Goal: Transaction & Acquisition: Download file/media

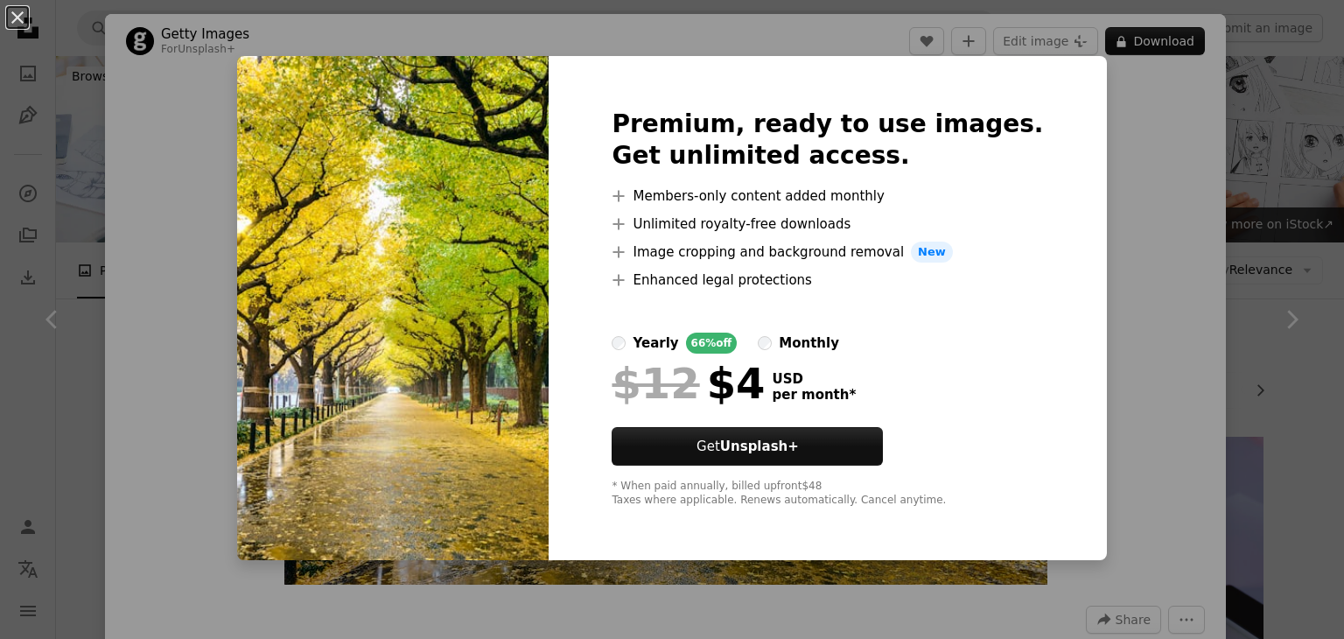
scroll to position [0, 210]
click at [359, 284] on img at bounding box center [392, 308] width 311 height 504
click at [1296, 318] on div "An X shape Premium, ready to use images. Get unlimited access. A plus sign Memb…" at bounding box center [672, 319] width 1344 height 639
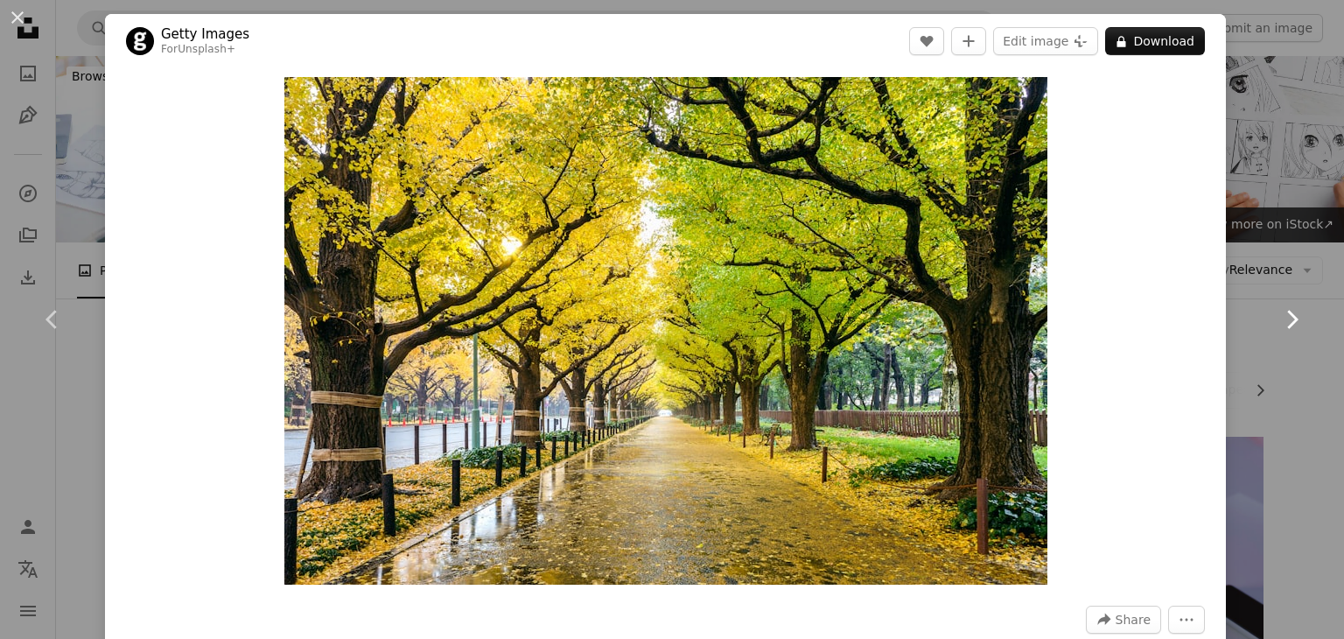
click at [1277, 323] on icon "Chevron right" at bounding box center [1291, 319] width 28 height 28
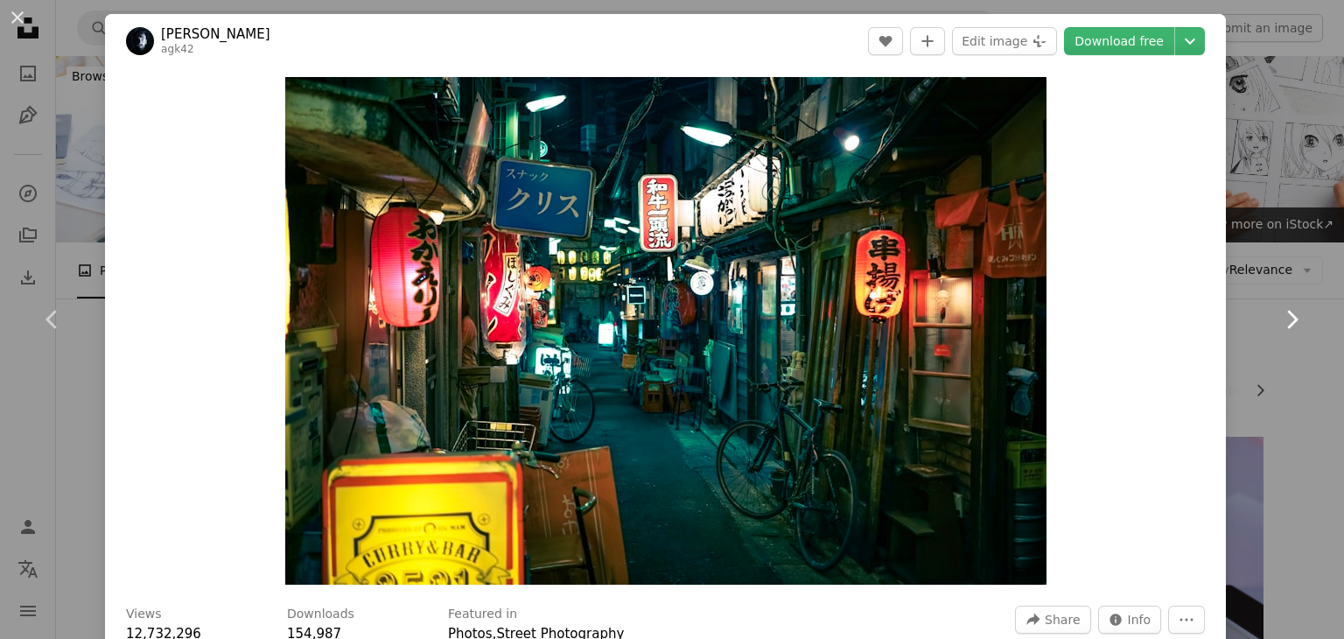
click at [1277, 323] on icon "Chevron right" at bounding box center [1291, 319] width 28 height 28
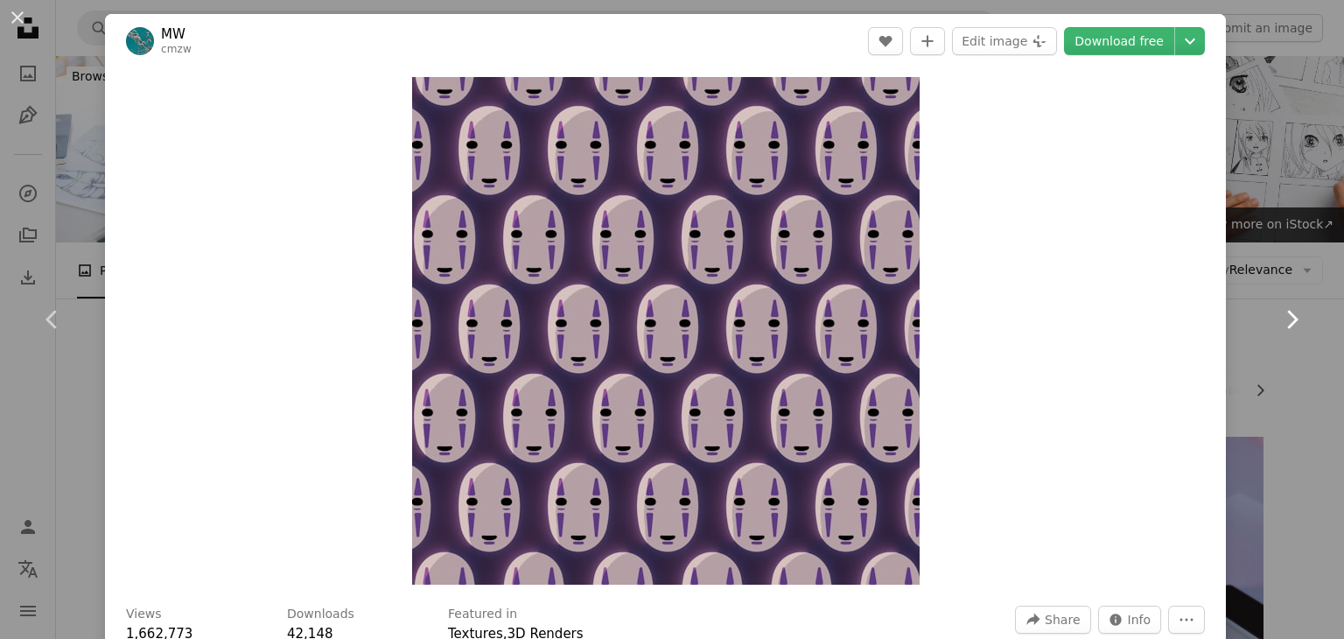
click at [1277, 323] on icon "Chevron right" at bounding box center [1291, 319] width 28 height 28
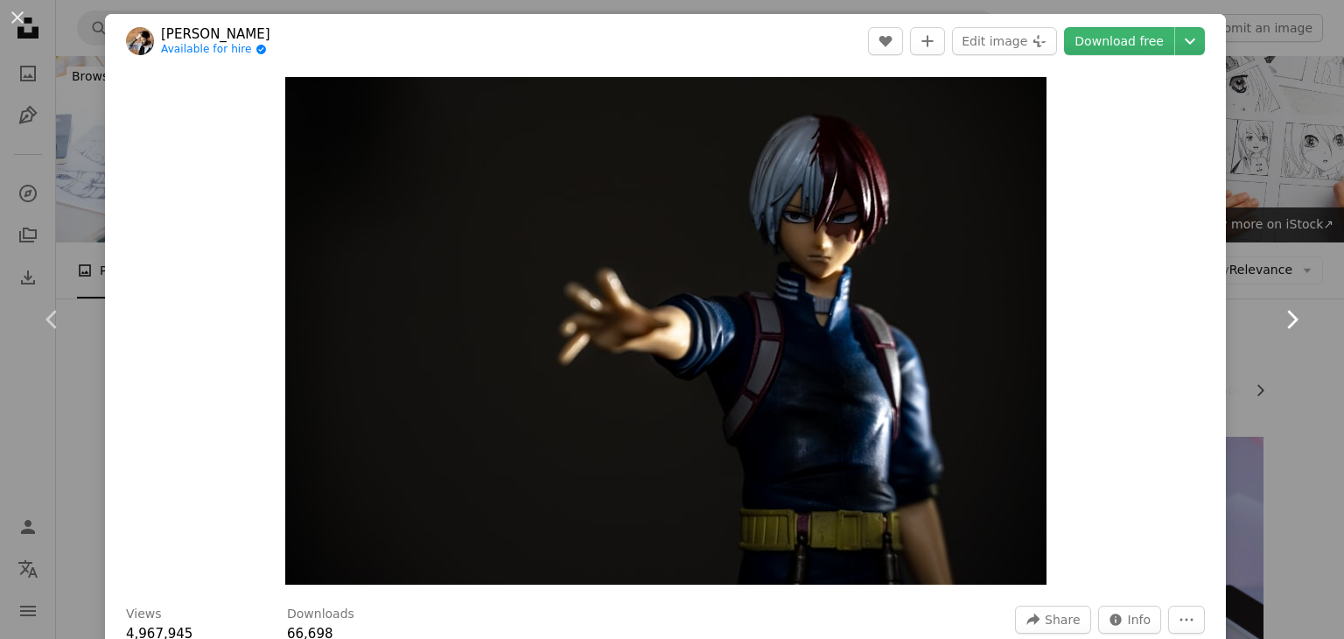
click at [1277, 323] on icon "Chevron right" at bounding box center [1291, 319] width 28 height 28
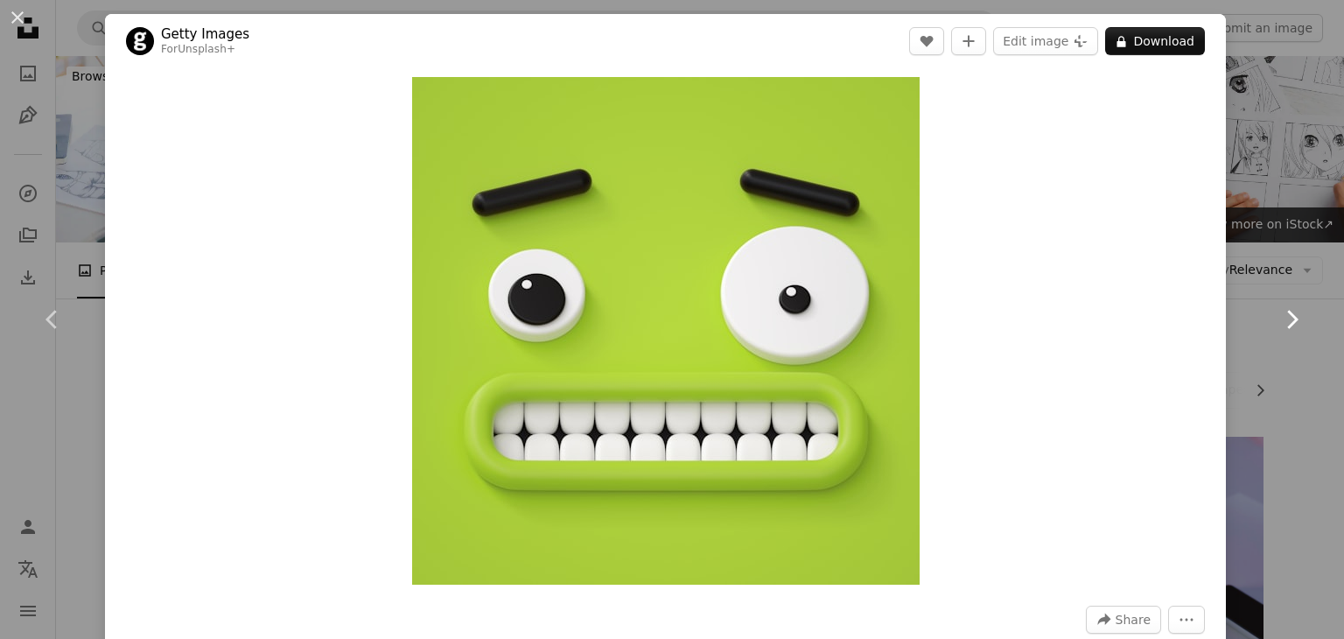
click at [1277, 323] on icon "Chevron right" at bounding box center [1291, 319] width 28 height 28
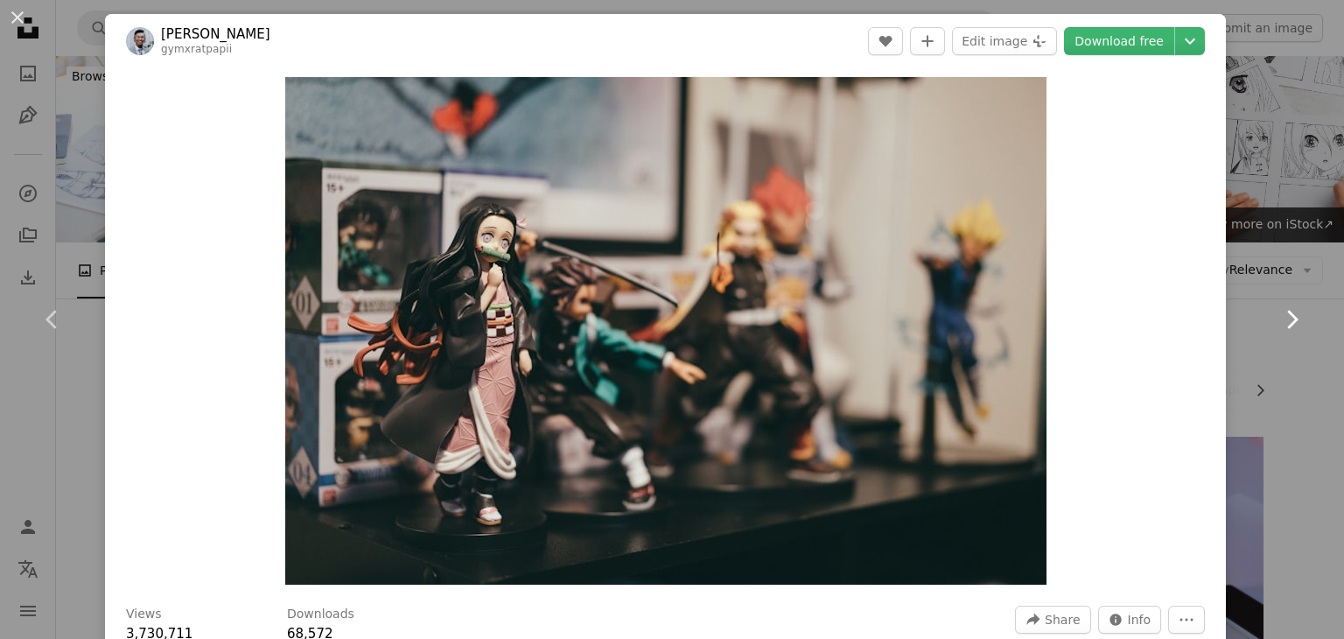
click at [1277, 323] on icon "Chevron right" at bounding box center [1291, 319] width 28 height 28
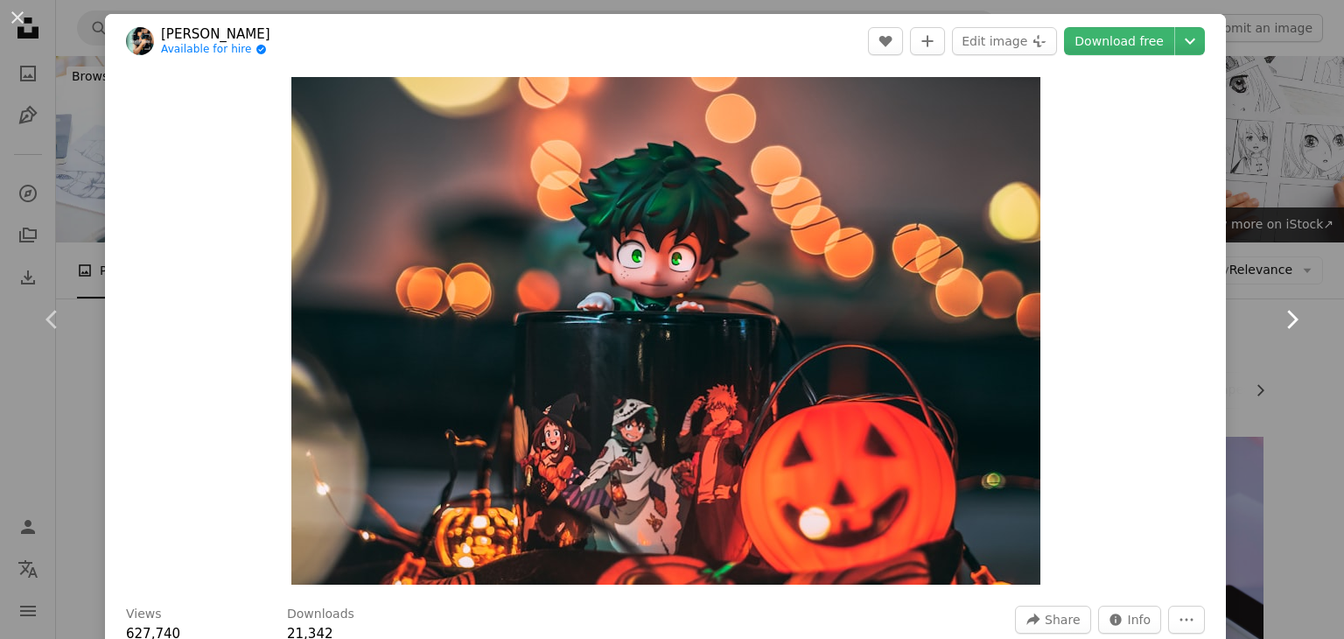
click at [1277, 323] on icon "Chevron right" at bounding box center [1291, 319] width 28 height 28
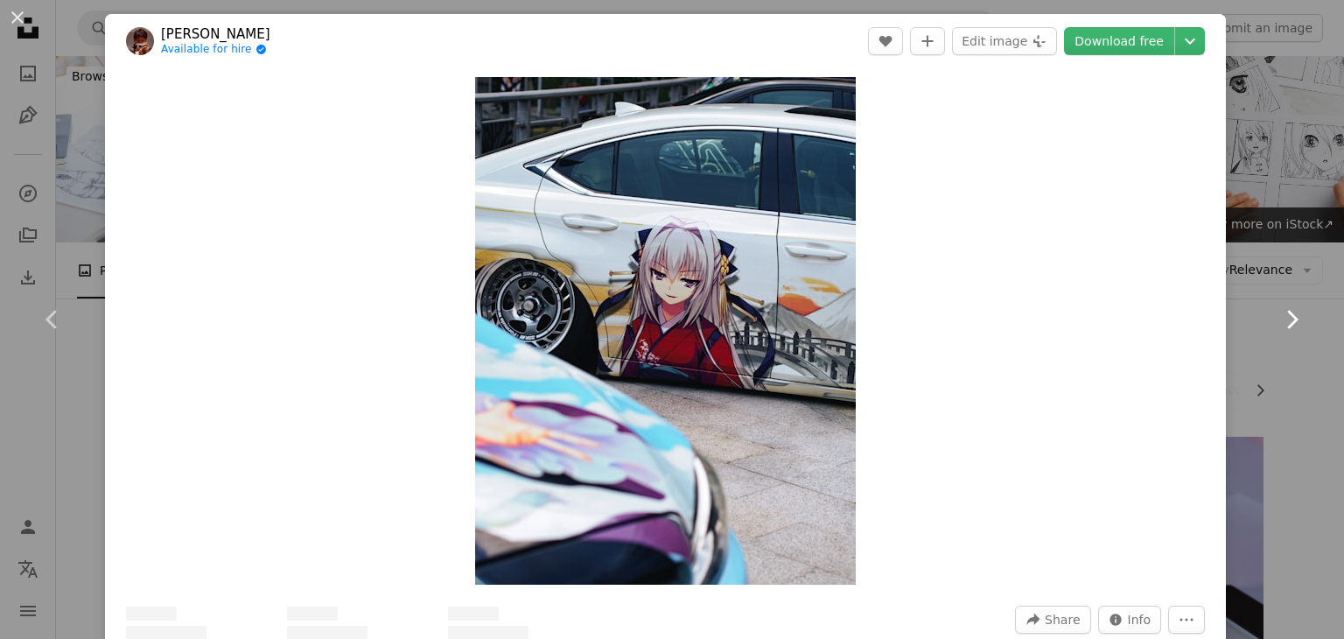
click at [1277, 323] on icon "Chevron right" at bounding box center [1291, 319] width 28 height 28
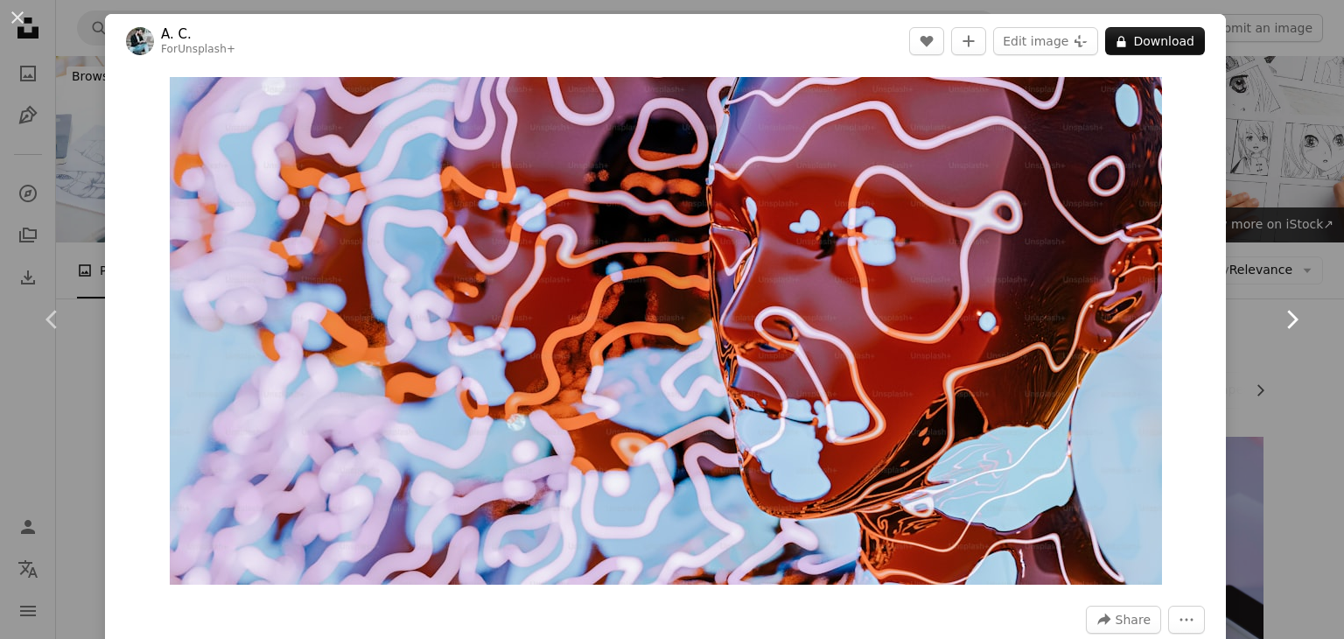
click at [1277, 323] on icon "Chevron right" at bounding box center [1291, 319] width 28 height 28
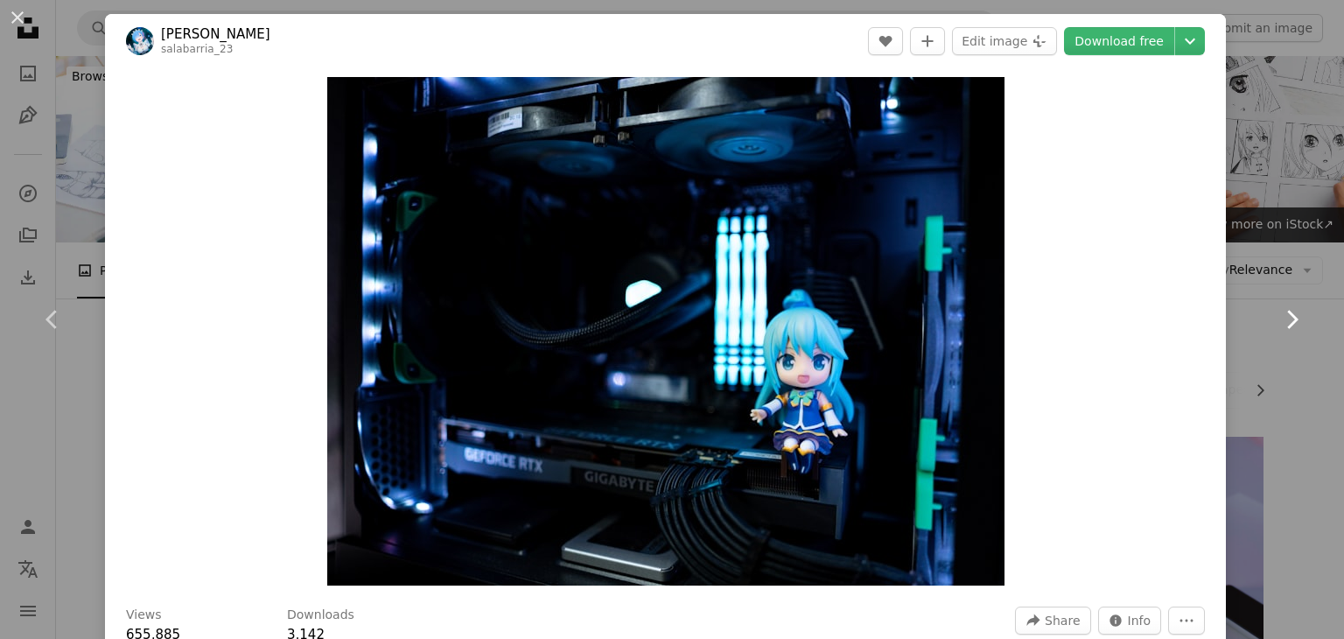
click at [1277, 323] on icon "Chevron right" at bounding box center [1291, 319] width 28 height 28
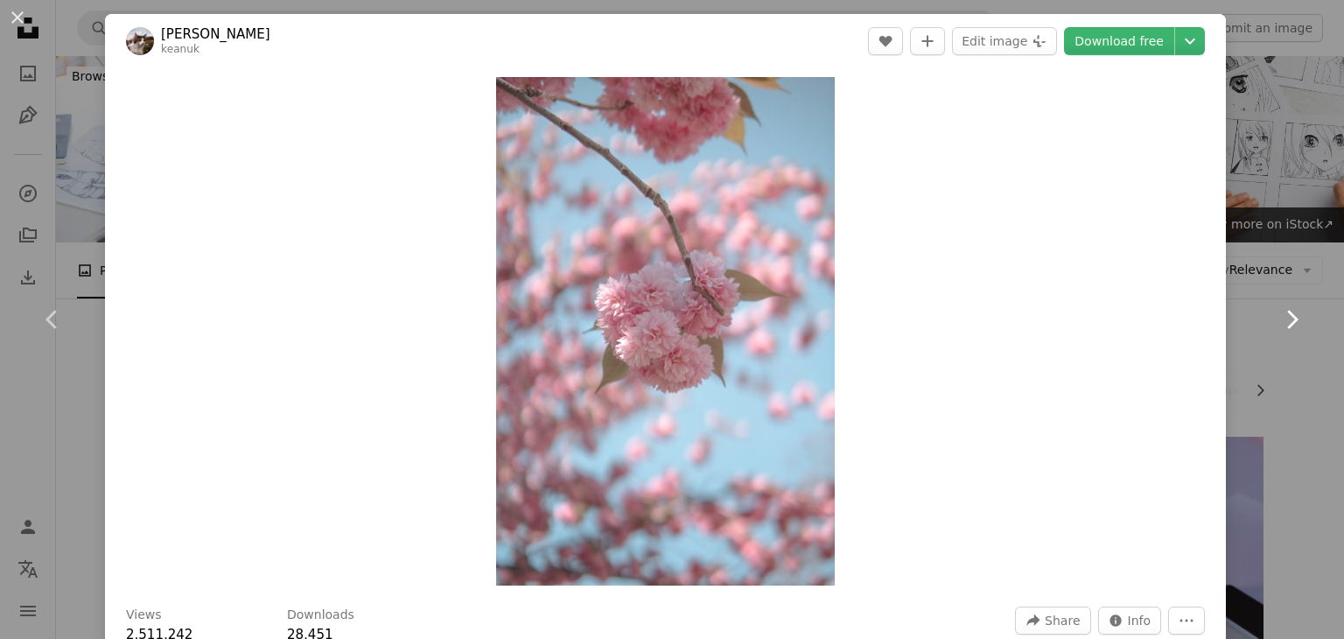
click at [1277, 323] on icon "Chevron right" at bounding box center [1291, 319] width 28 height 28
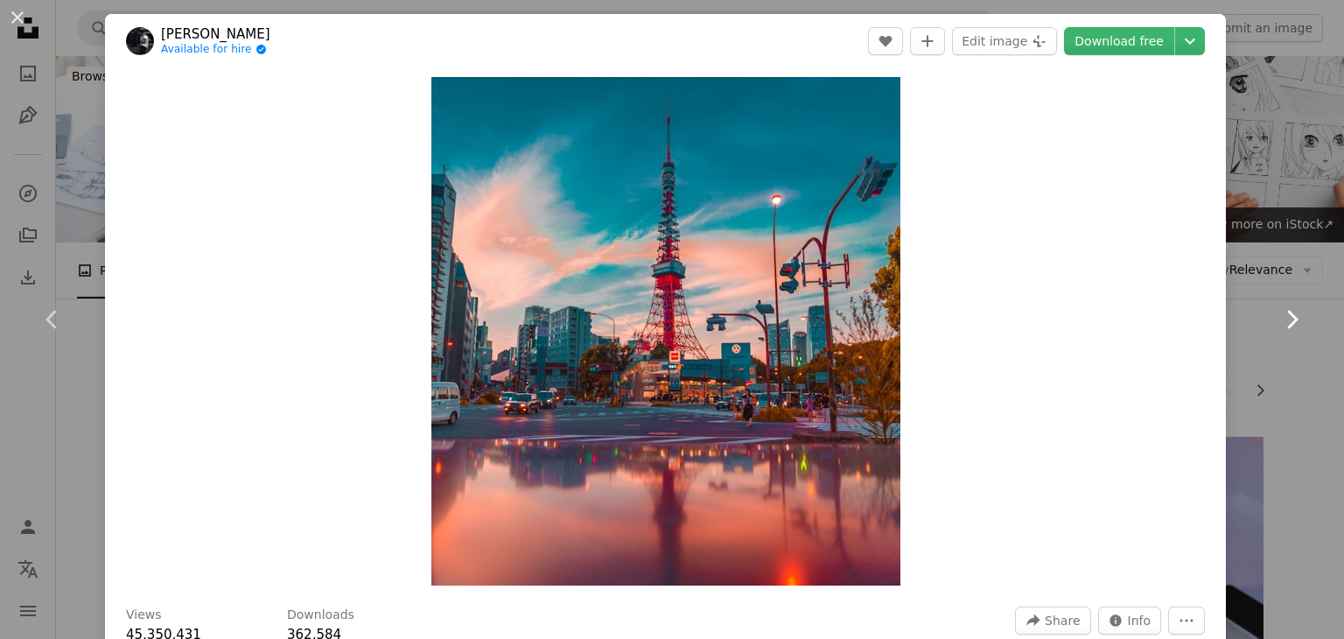
click at [1277, 323] on icon "Chevron right" at bounding box center [1291, 319] width 28 height 28
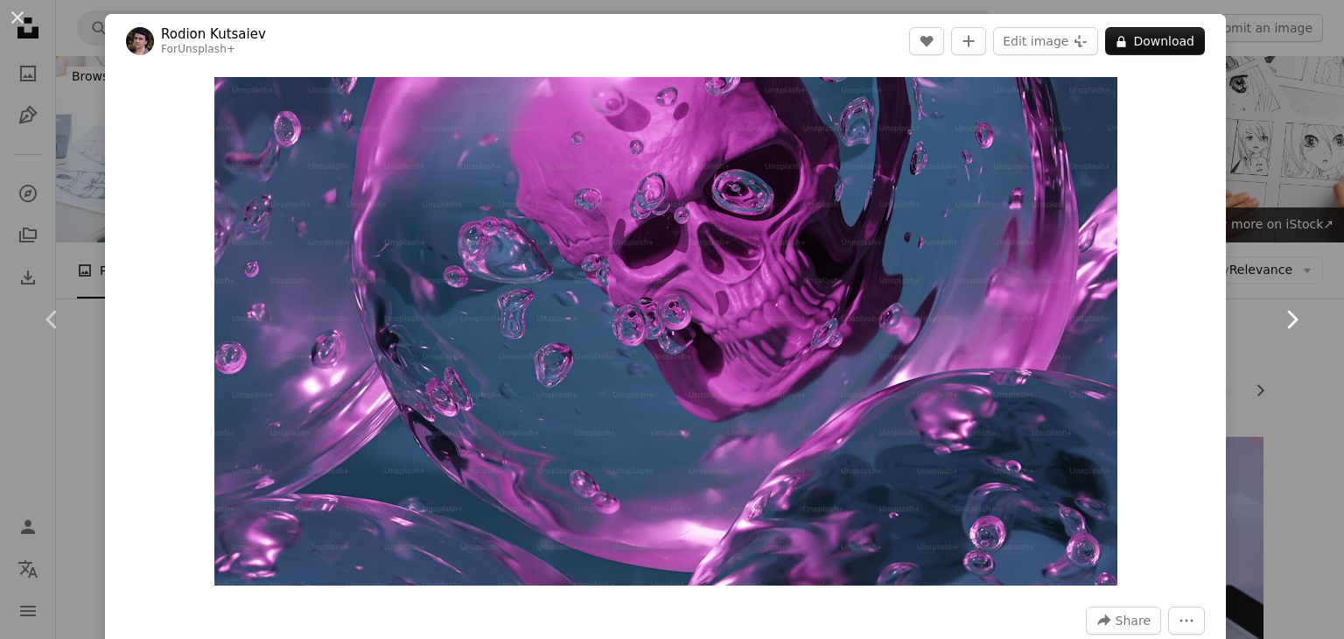
click at [1277, 323] on icon "Chevron right" at bounding box center [1291, 319] width 28 height 28
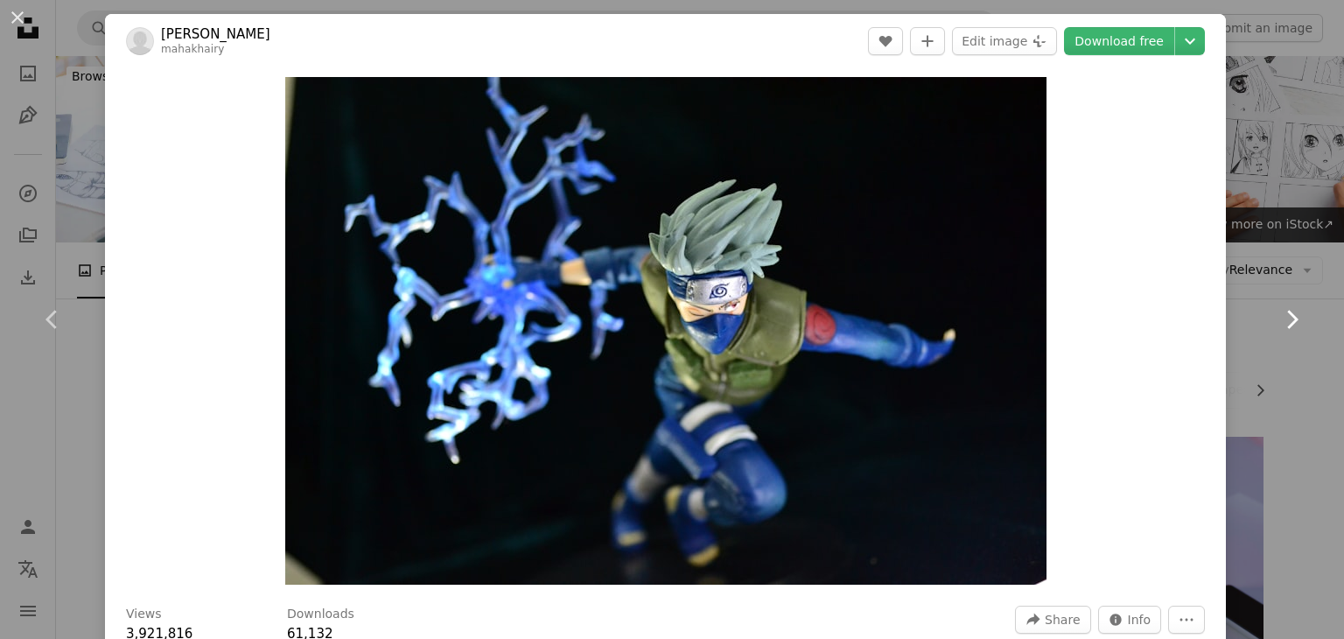
click at [1277, 323] on icon "Chevron right" at bounding box center [1291, 319] width 28 height 28
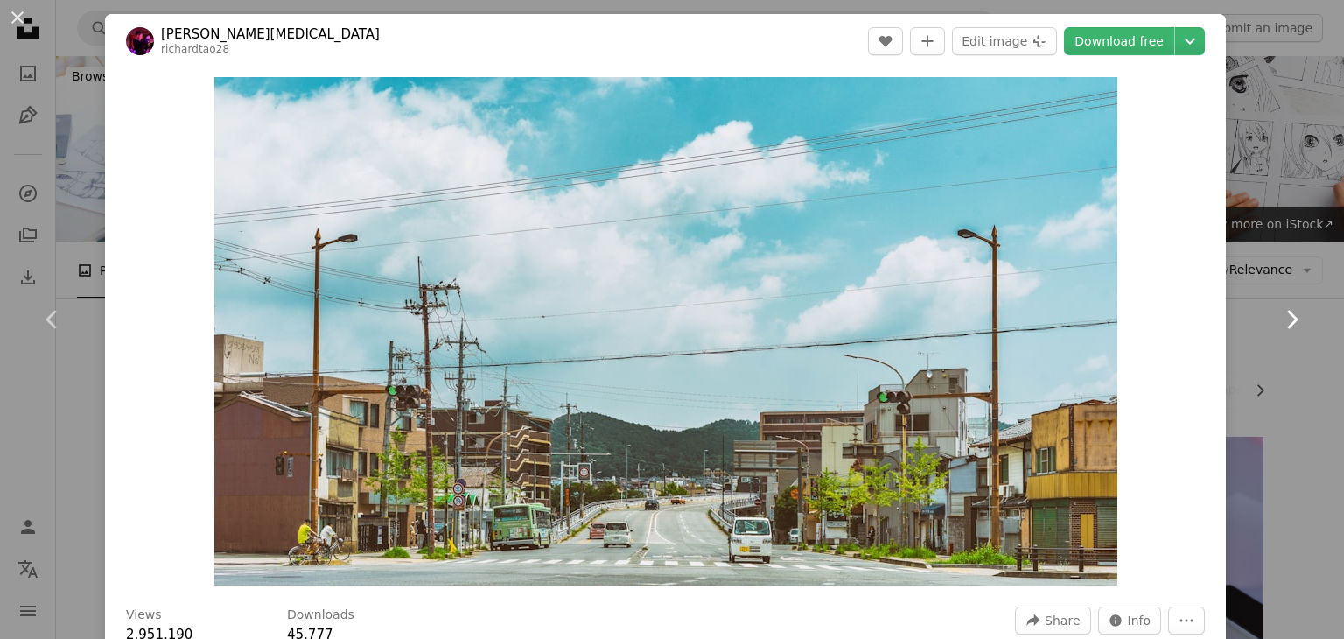
click at [1277, 323] on icon "Chevron right" at bounding box center [1291, 319] width 28 height 28
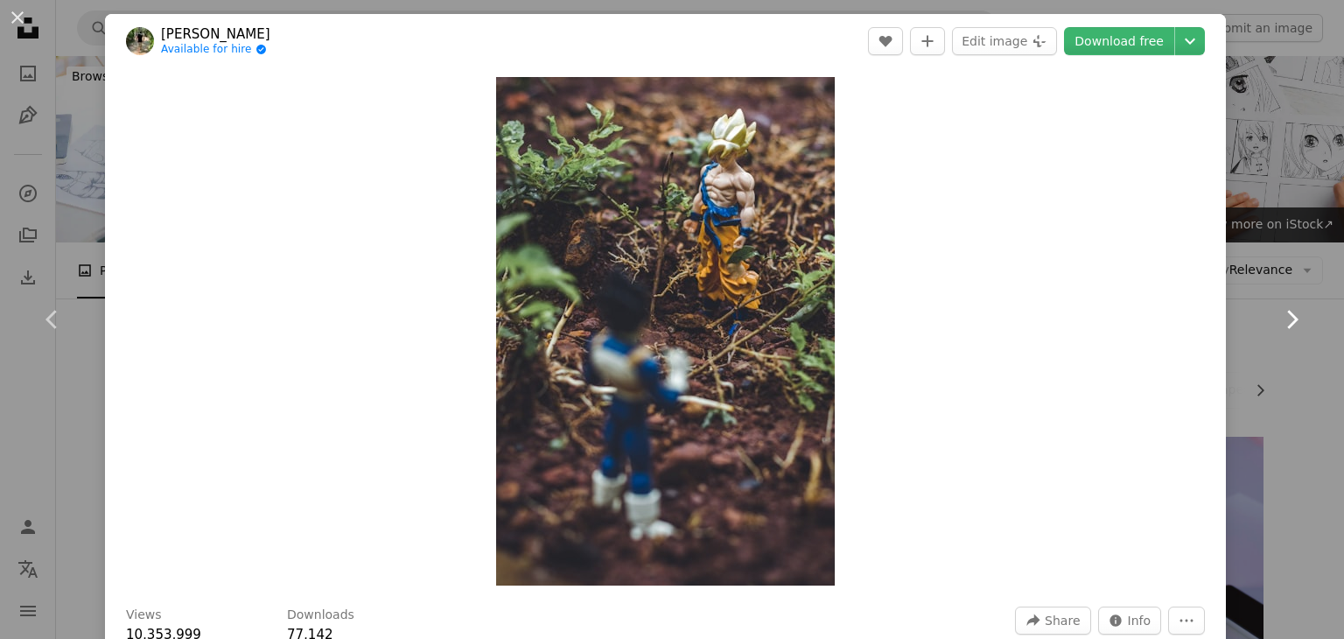
click at [1277, 323] on icon "Chevron right" at bounding box center [1291, 319] width 28 height 28
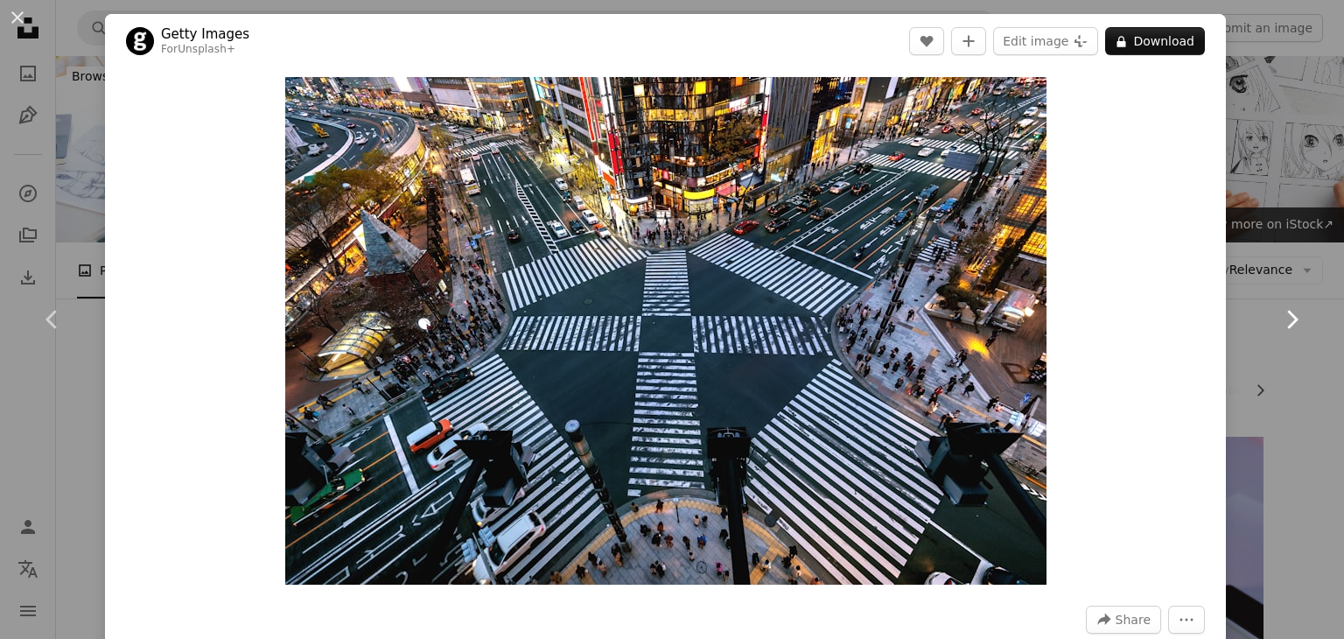
click at [1277, 323] on icon "Chevron right" at bounding box center [1291, 319] width 28 height 28
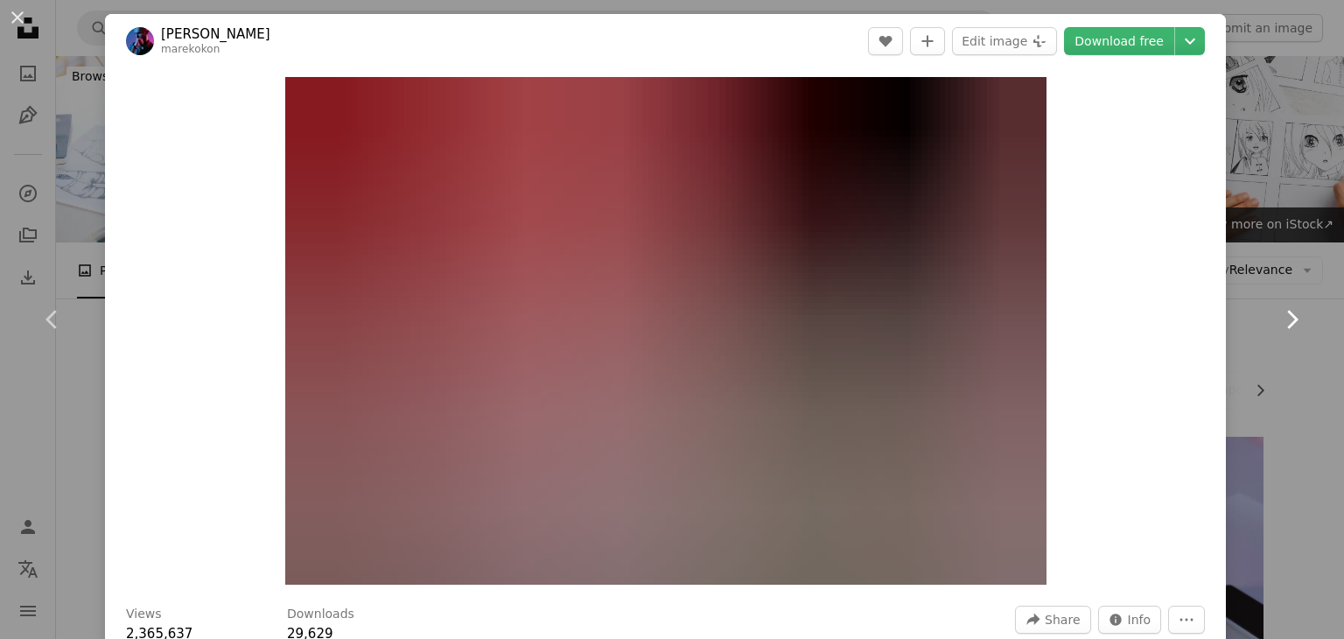
click at [1277, 320] on icon "Chevron right" at bounding box center [1291, 319] width 28 height 28
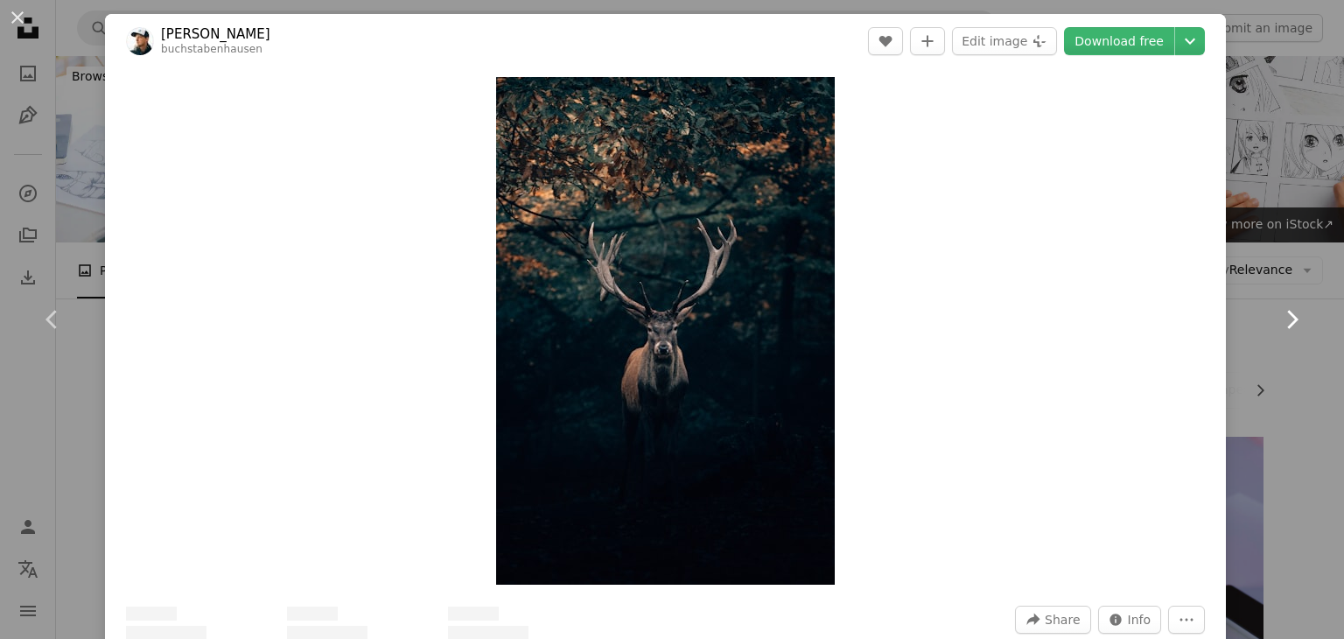
click at [1277, 320] on icon "Chevron right" at bounding box center [1291, 319] width 28 height 28
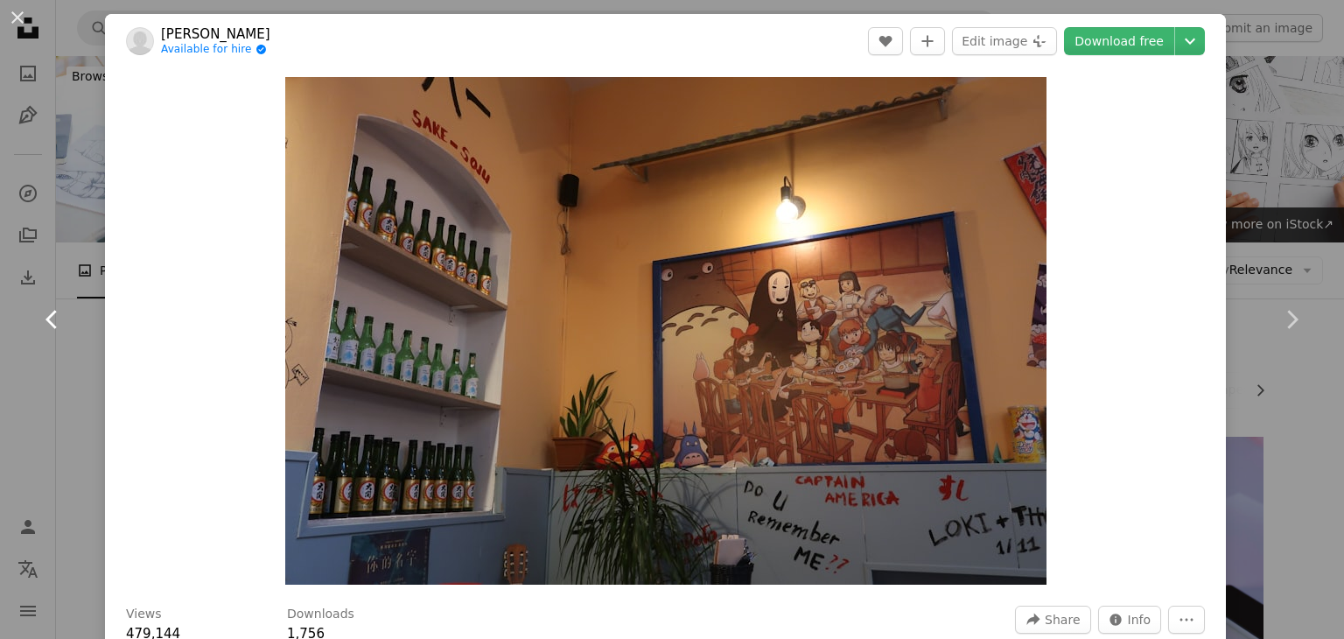
click at [59, 314] on icon "Chevron left" at bounding box center [52, 319] width 28 height 28
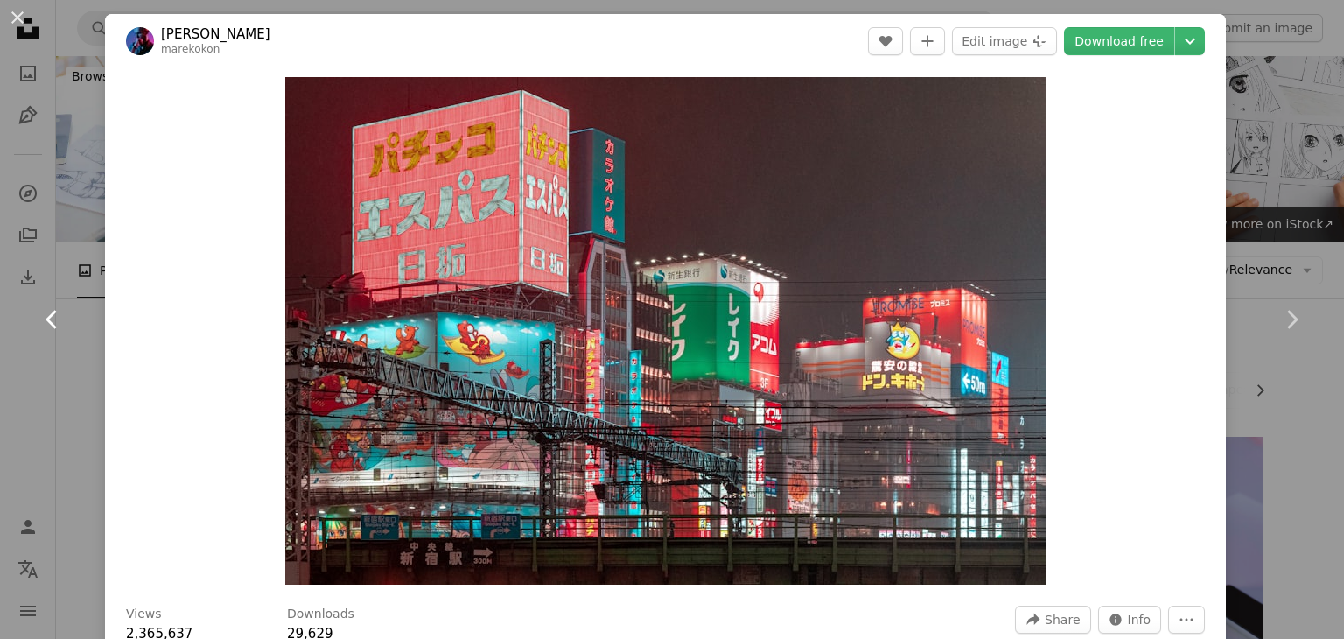
click at [59, 314] on icon "Chevron left" at bounding box center [52, 319] width 28 height 28
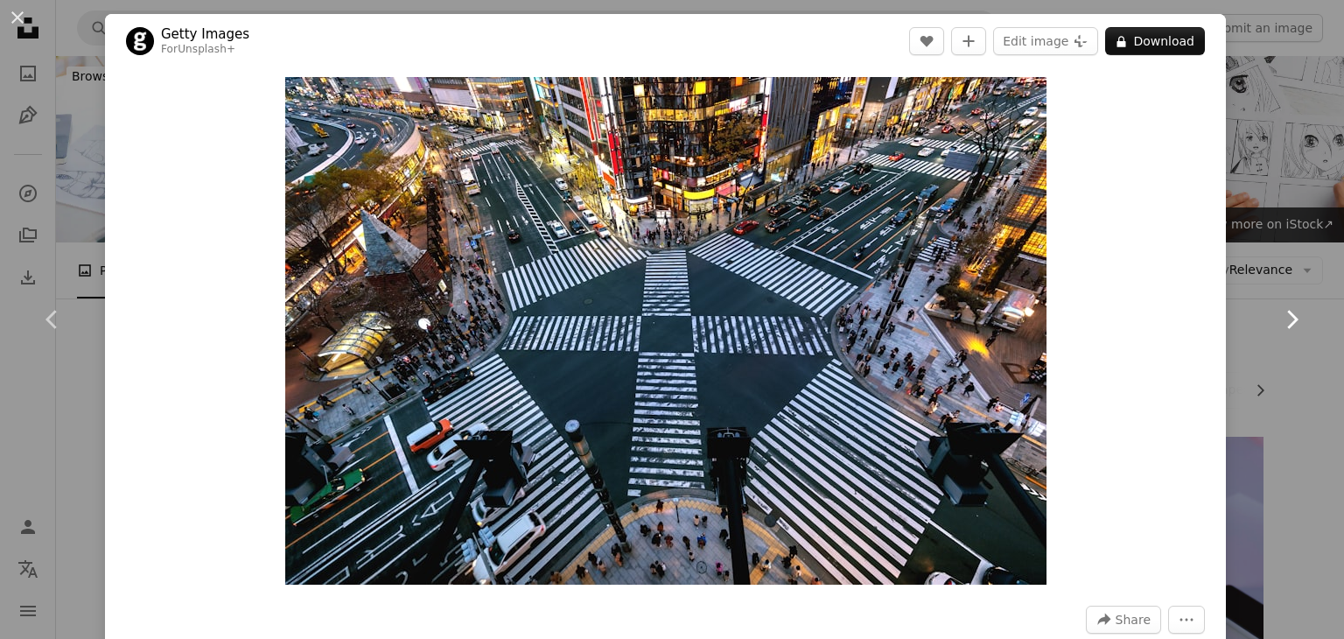
click at [1287, 323] on icon at bounding box center [1292, 319] width 11 height 18
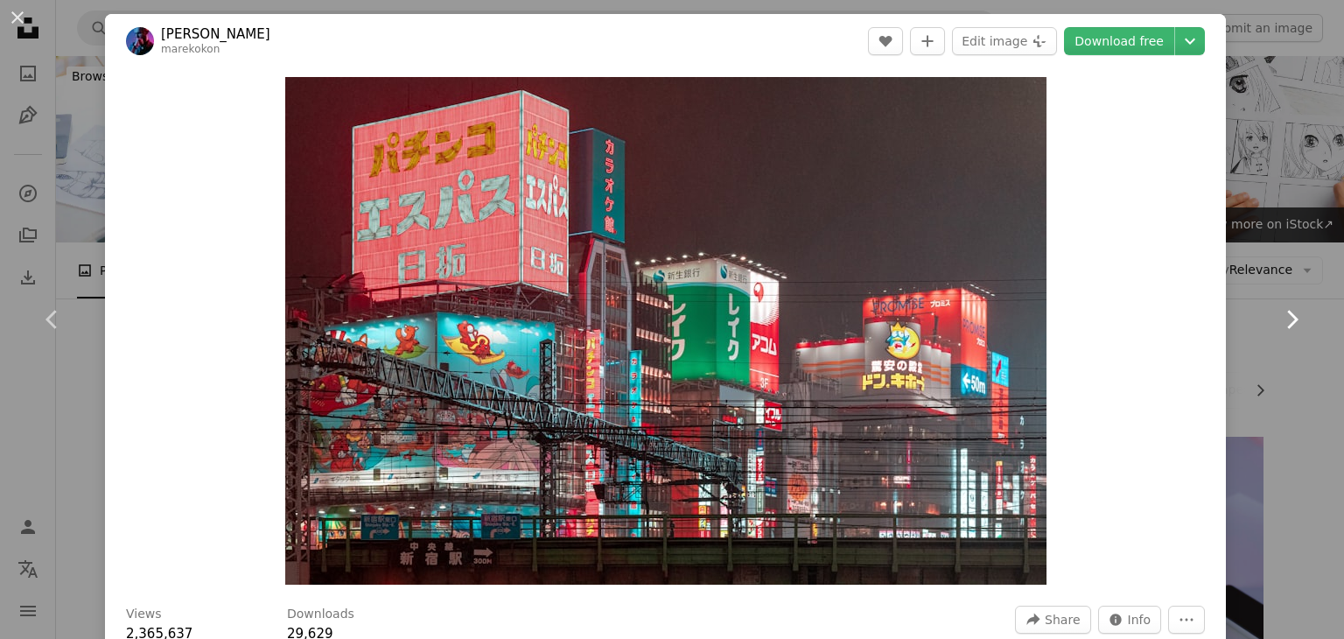
click at [1287, 323] on icon at bounding box center [1292, 319] width 11 height 18
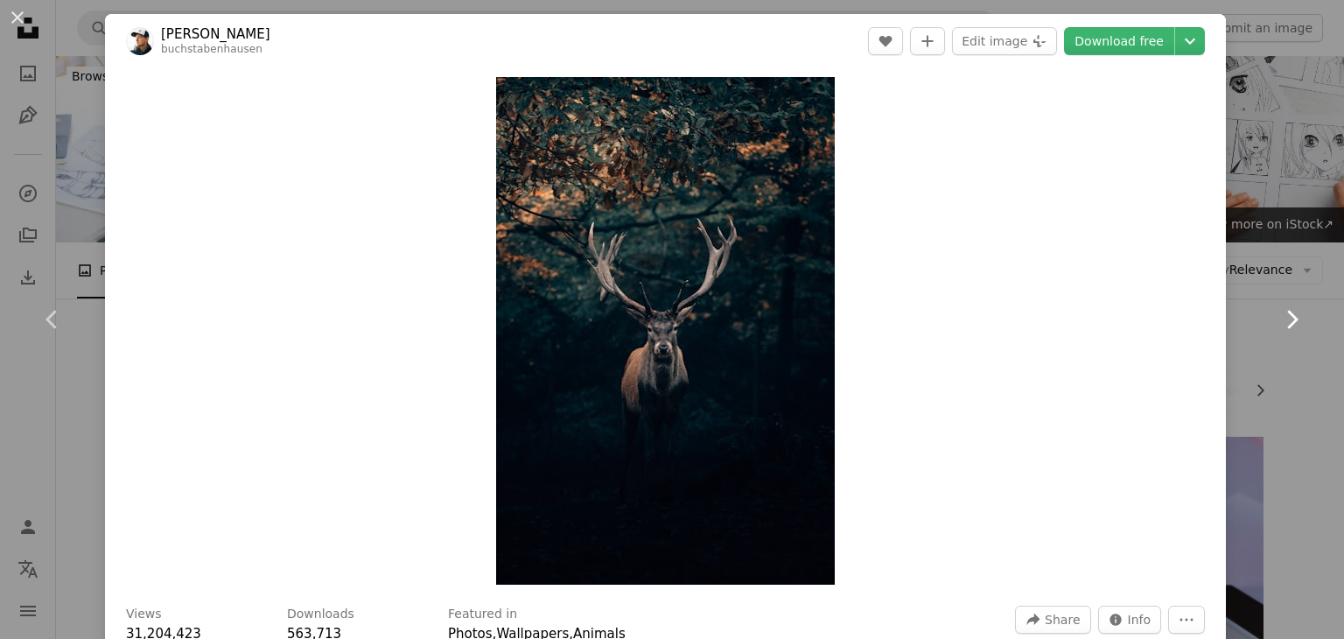
click at [1287, 323] on icon at bounding box center [1292, 319] width 11 height 18
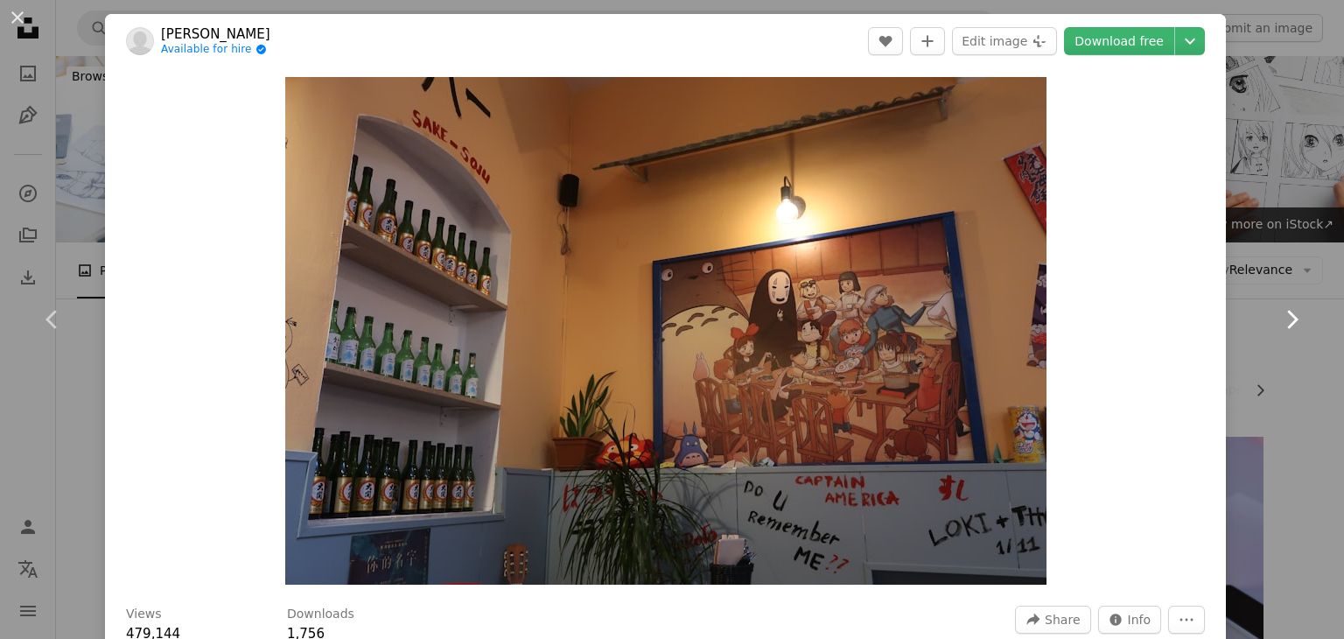
click at [1287, 323] on icon at bounding box center [1292, 319] width 11 height 18
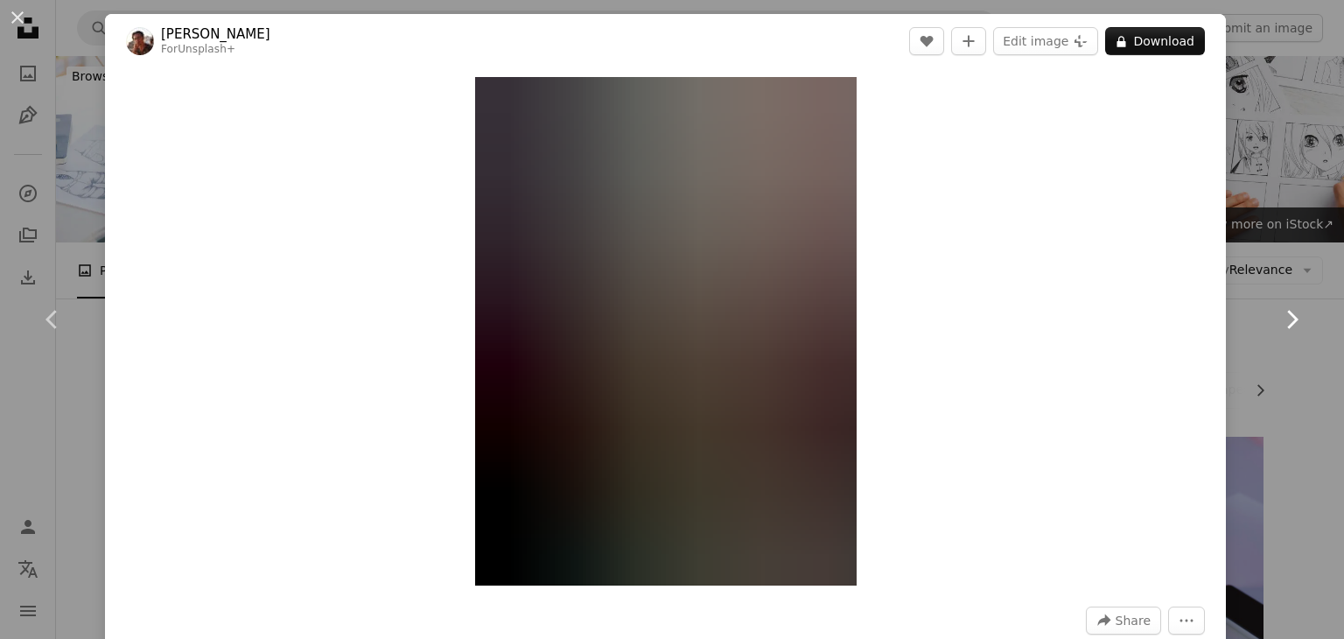
click at [1287, 323] on icon at bounding box center [1292, 319] width 11 height 18
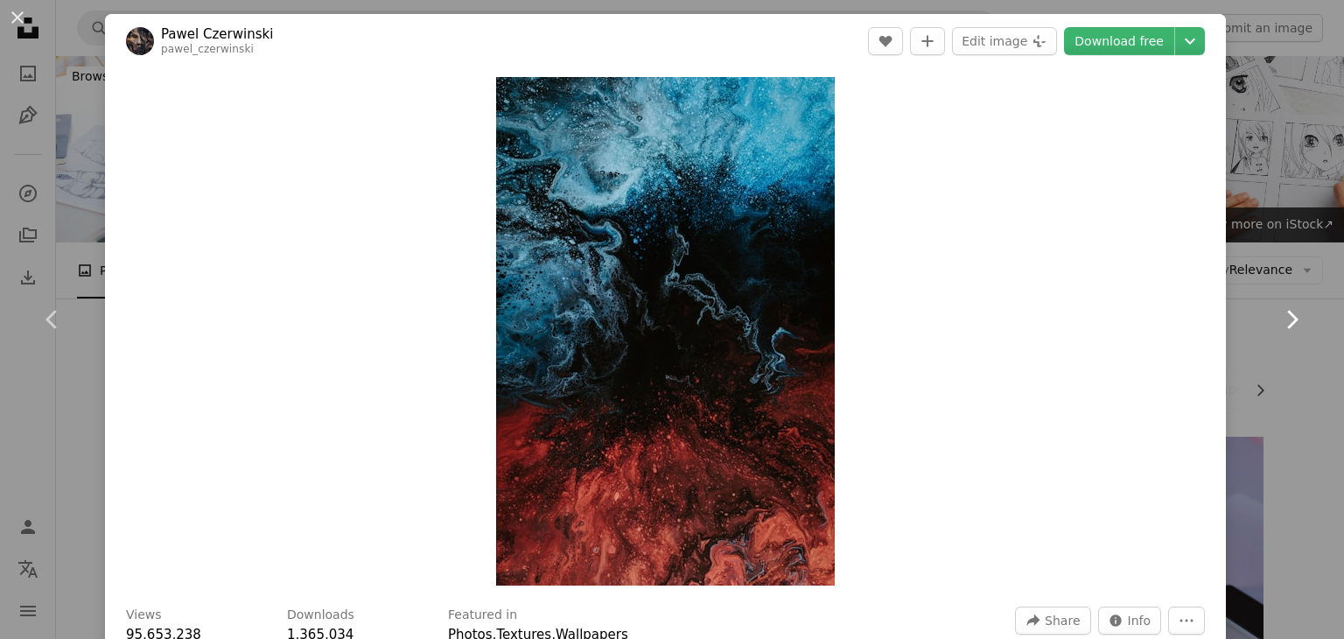
click at [1287, 323] on icon at bounding box center [1292, 319] width 11 height 18
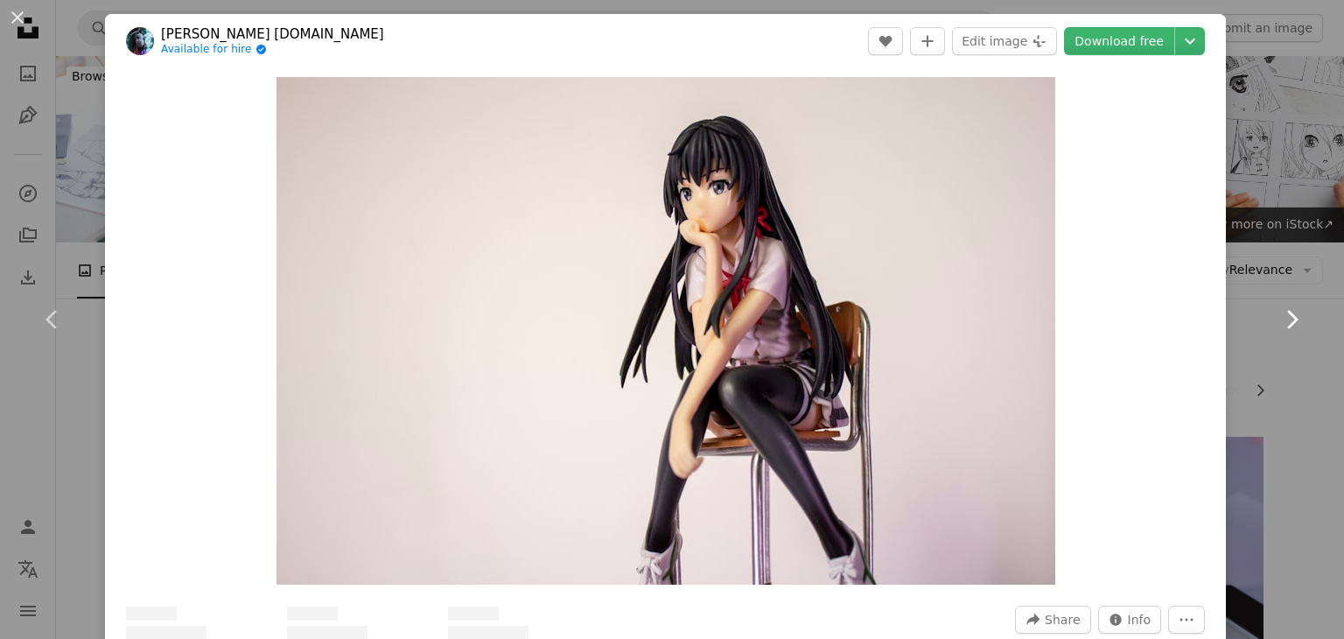
click at [1287, 323] on icon at bounding box center [1292, 319] width 11 height 18
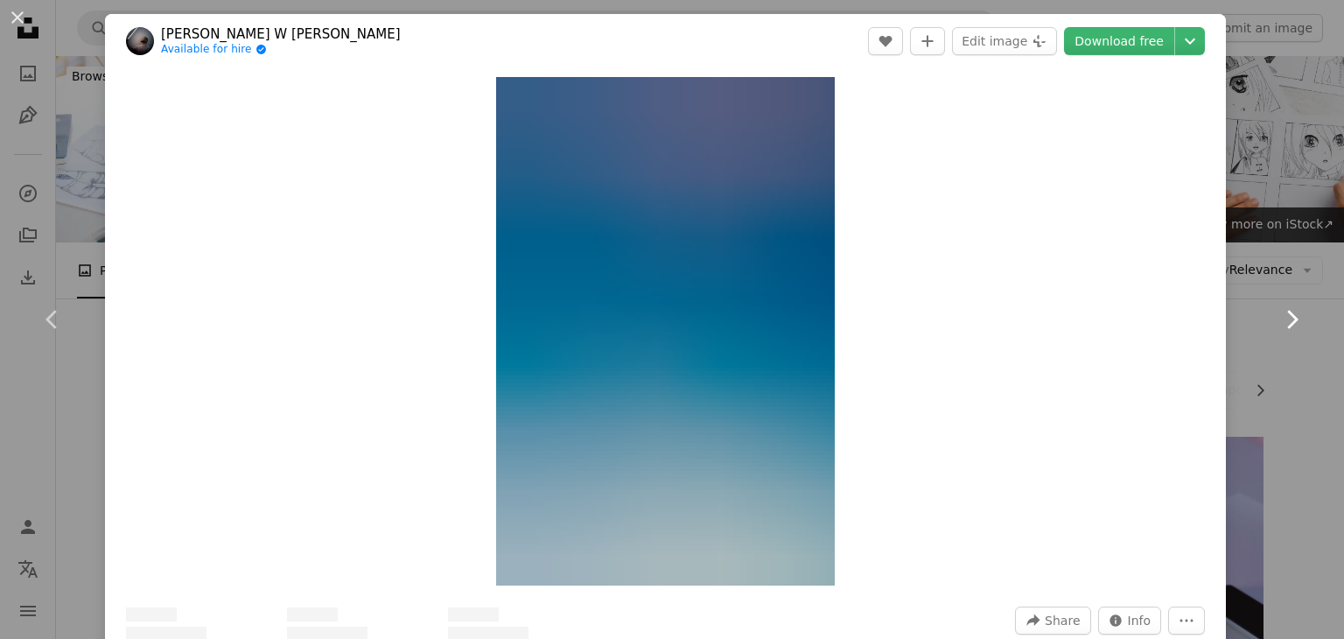
click at [1287, 323] on icon at bounding box center [1292, 319] width 11 height 18
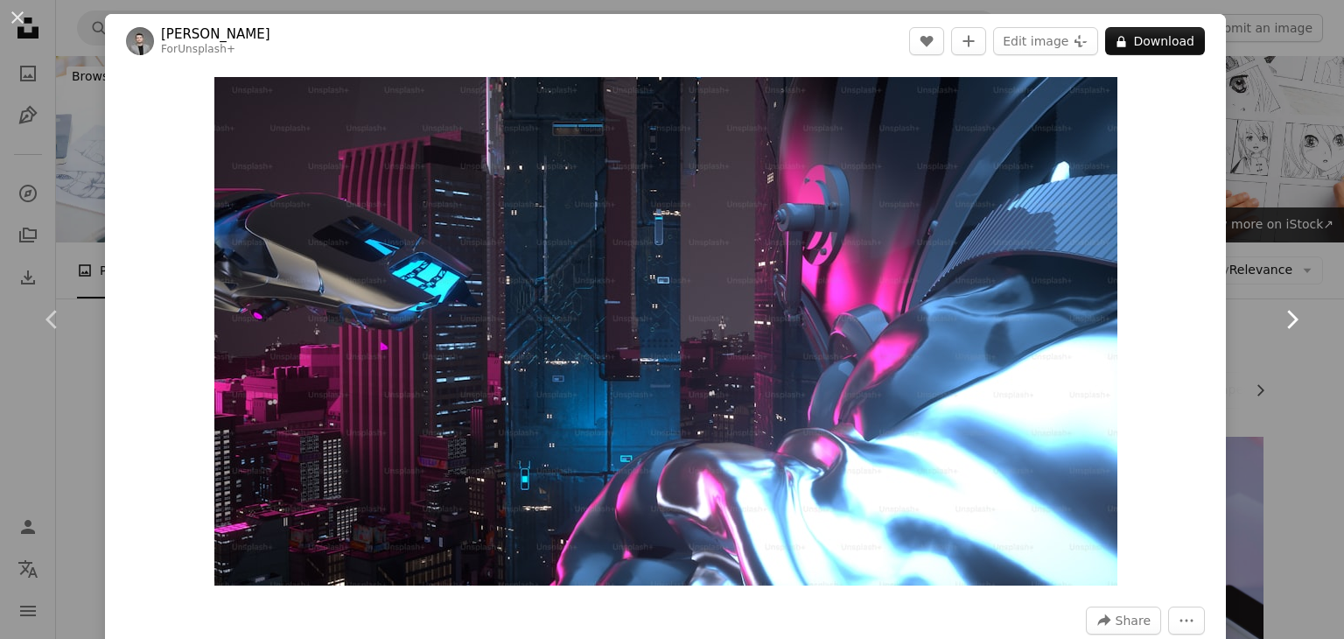
click at [1287, 323] on icon at bounding box center [1292, 319] width 11 height 18
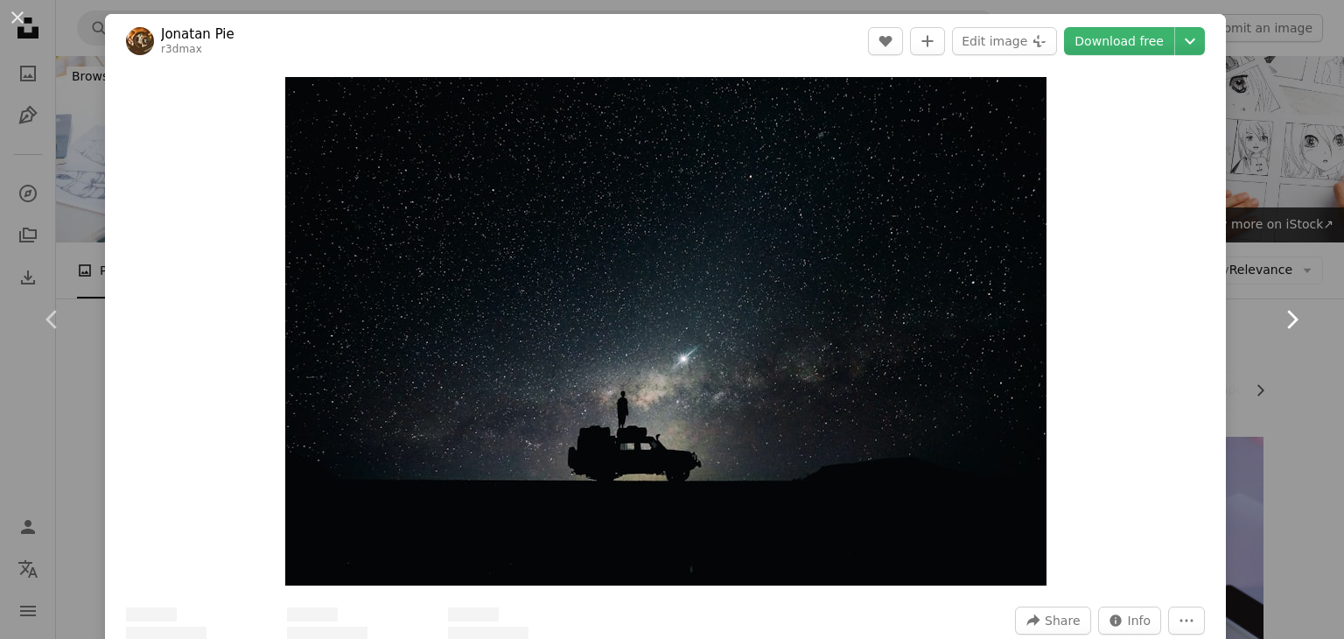
click at [1287, 323] on icon at bounding box center [1292, 319] width 11 height 18
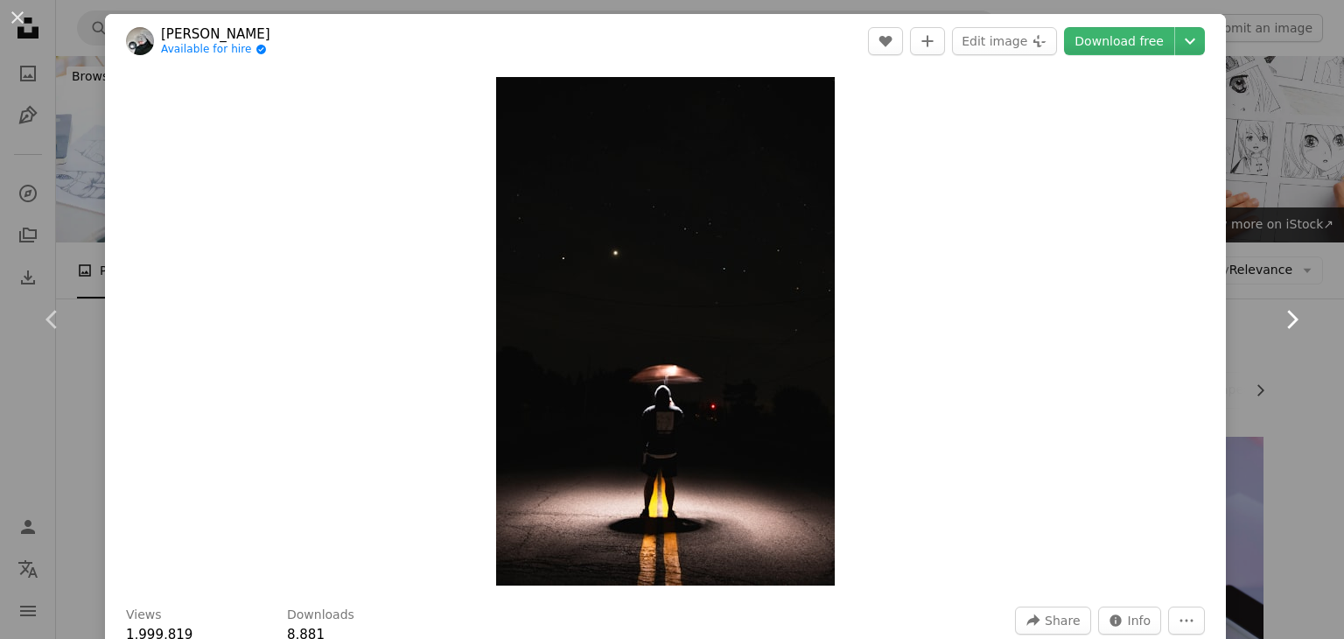
click at [1287, 323] on icon at bounding box center [1292, 319] width 11 height 18
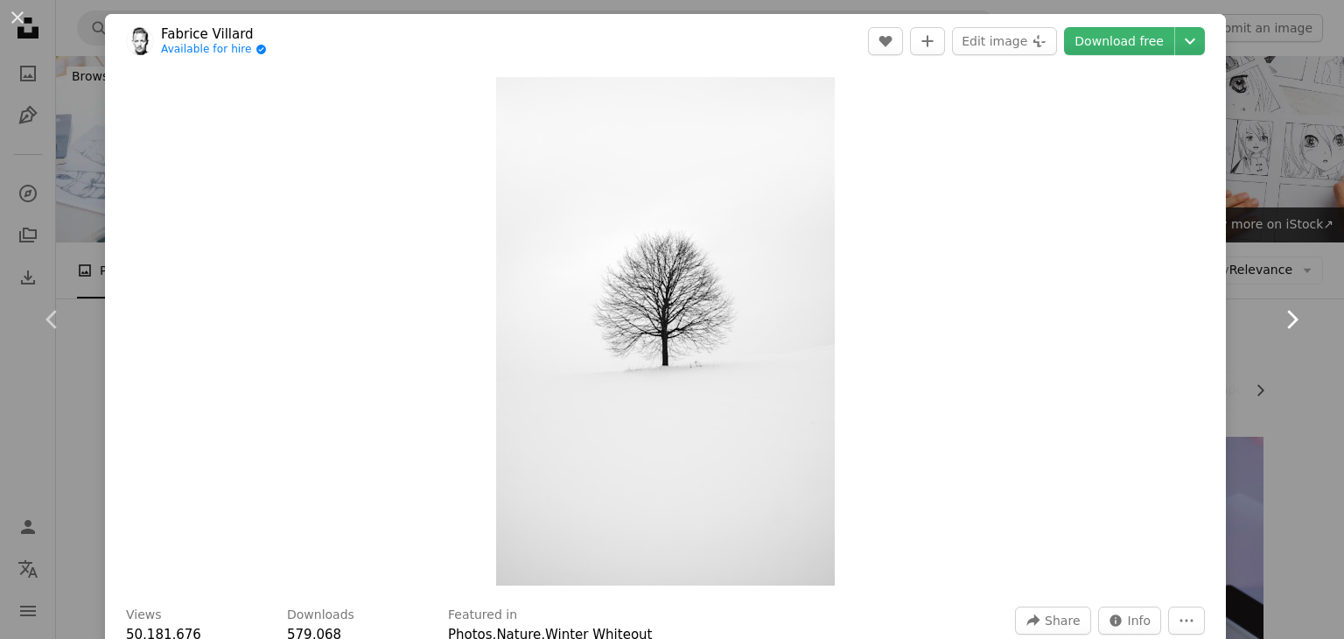
click at [1287, 323] on icon at bounding box center [1292, 319] width 11 height 18
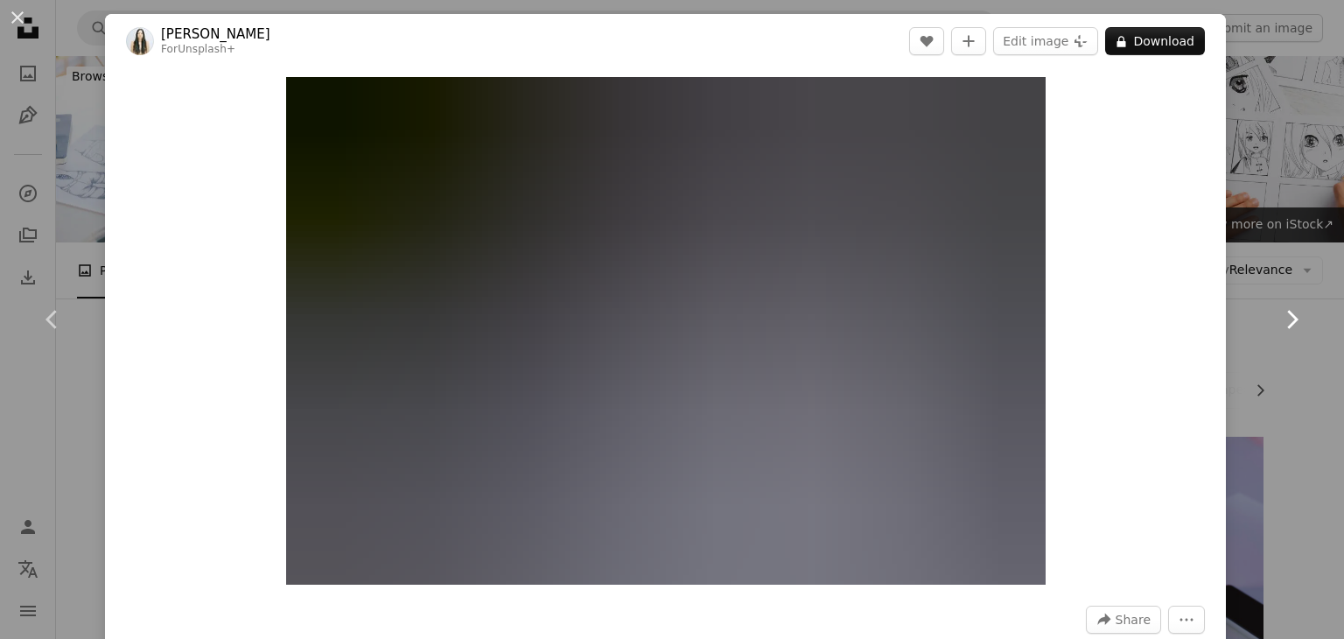
click at [1287, 323] on icon at bounding box center [1292, 319] width 11 height 18
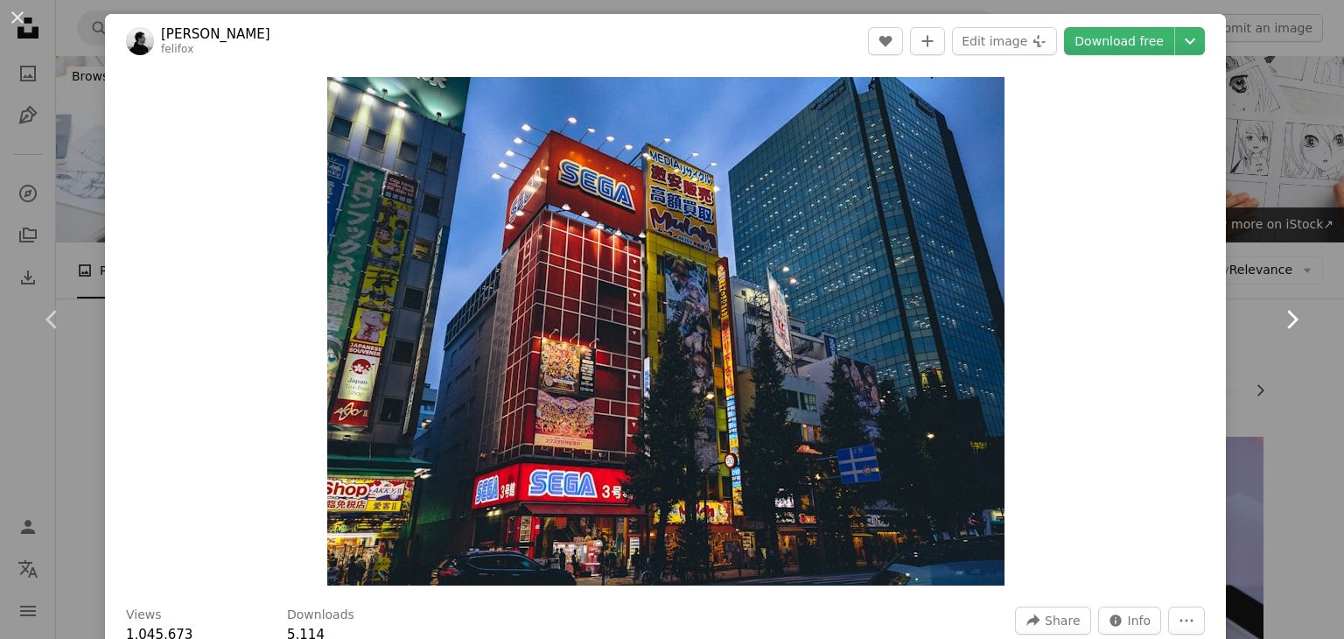
click at [1287, 323] on icon at bounding box center [1292, 319] width 11 height 18
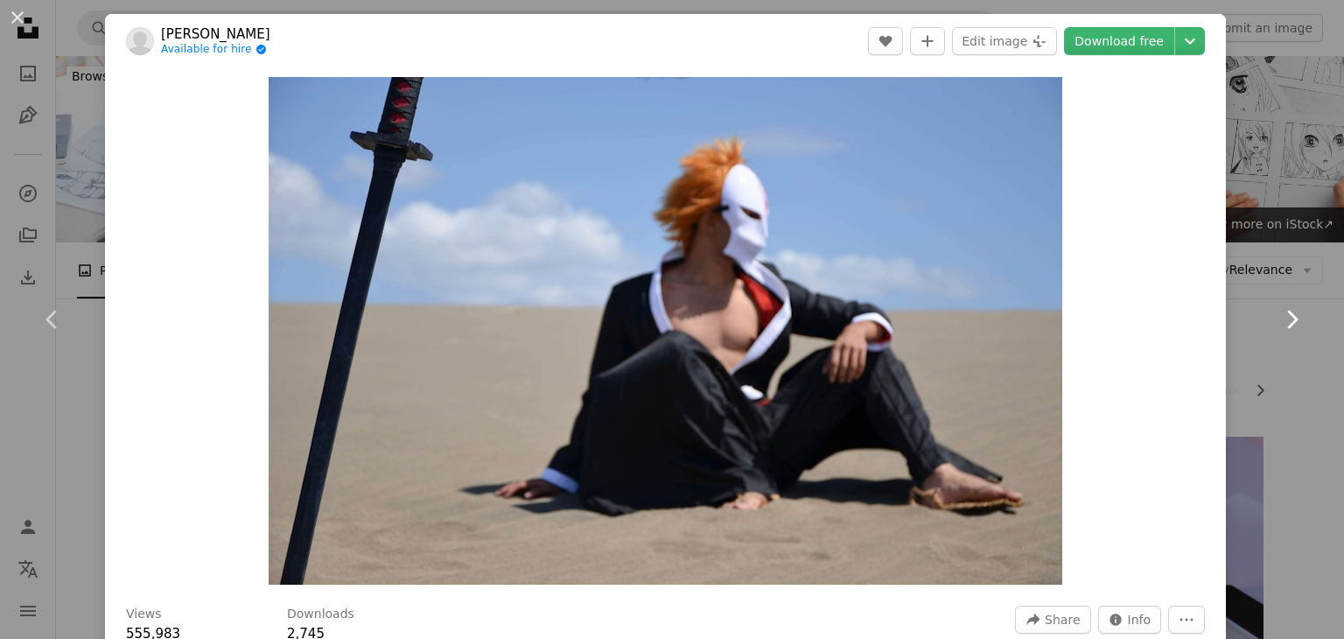
click at [1287, 323] on icon at bounding box center [1292, 319] width 11 height 18
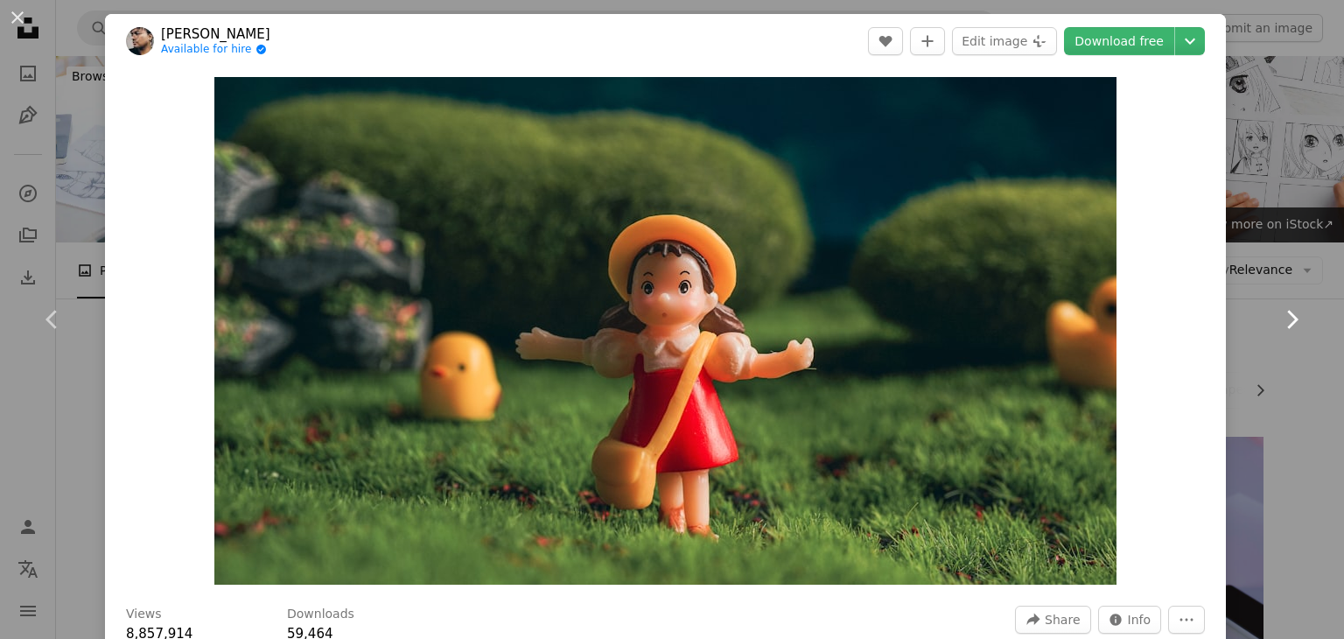
click at [1287, 319] on icon at bounding box center [1292, 319] width 11 height 18
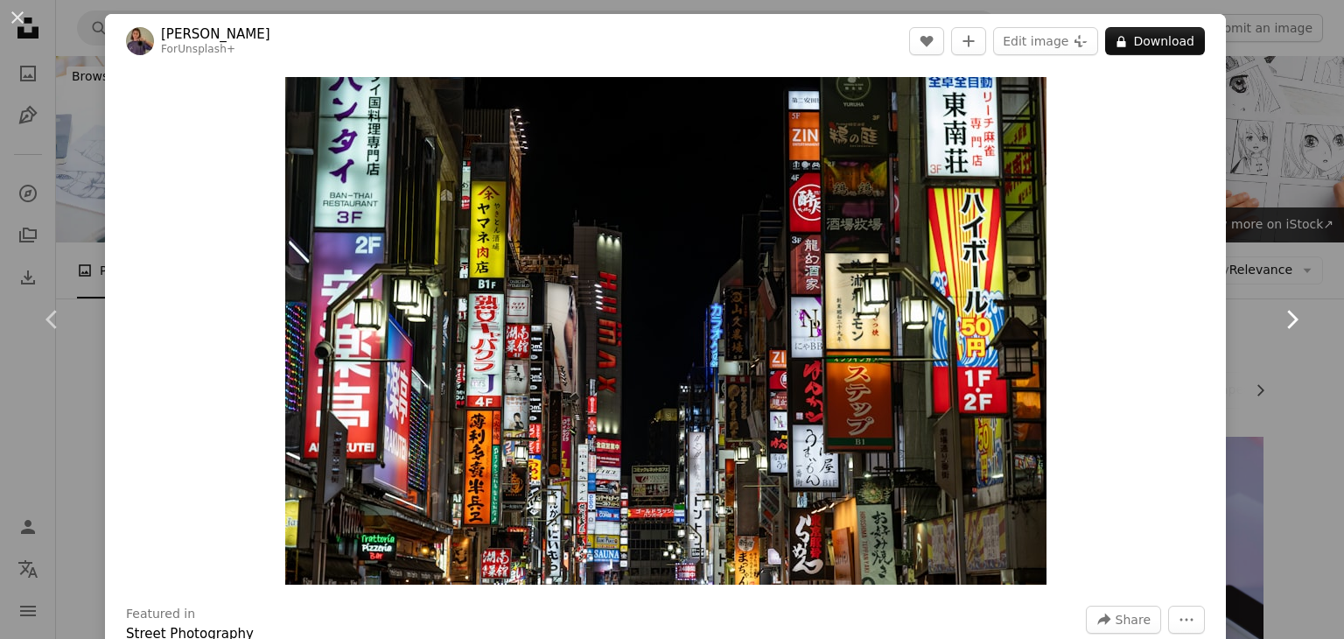
click at [1287, 319] on icon at bounding box center [1292, 319] width 11 height 18
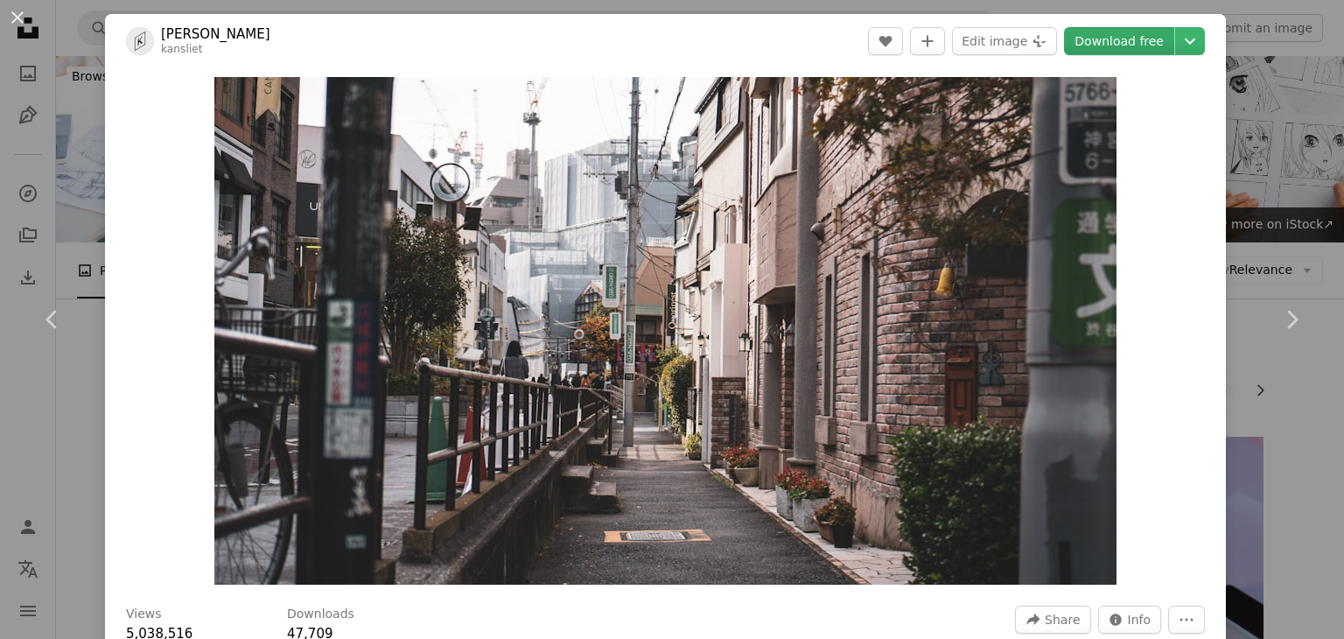
click at [1092, 43] on link "Download free" at bounding box center [1119, 41] width 110 height 28
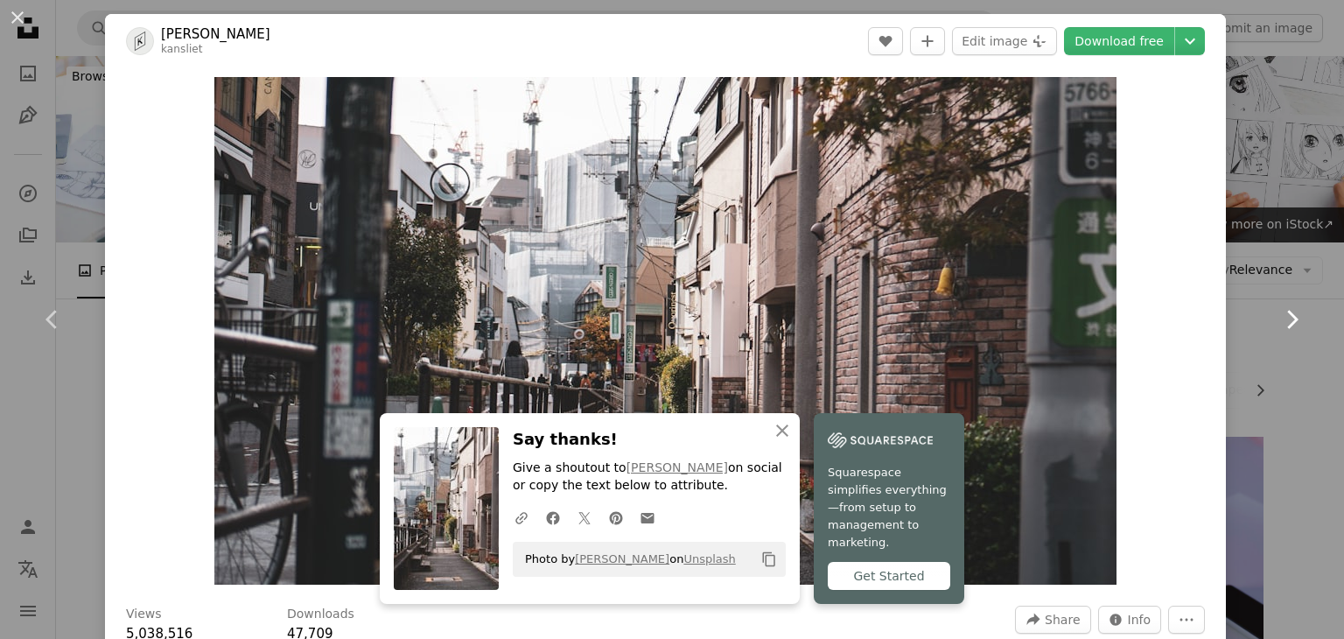
click at [1284, 312] on icon "Chevron right" at bounding box center [1291, 319] width 28 height 28
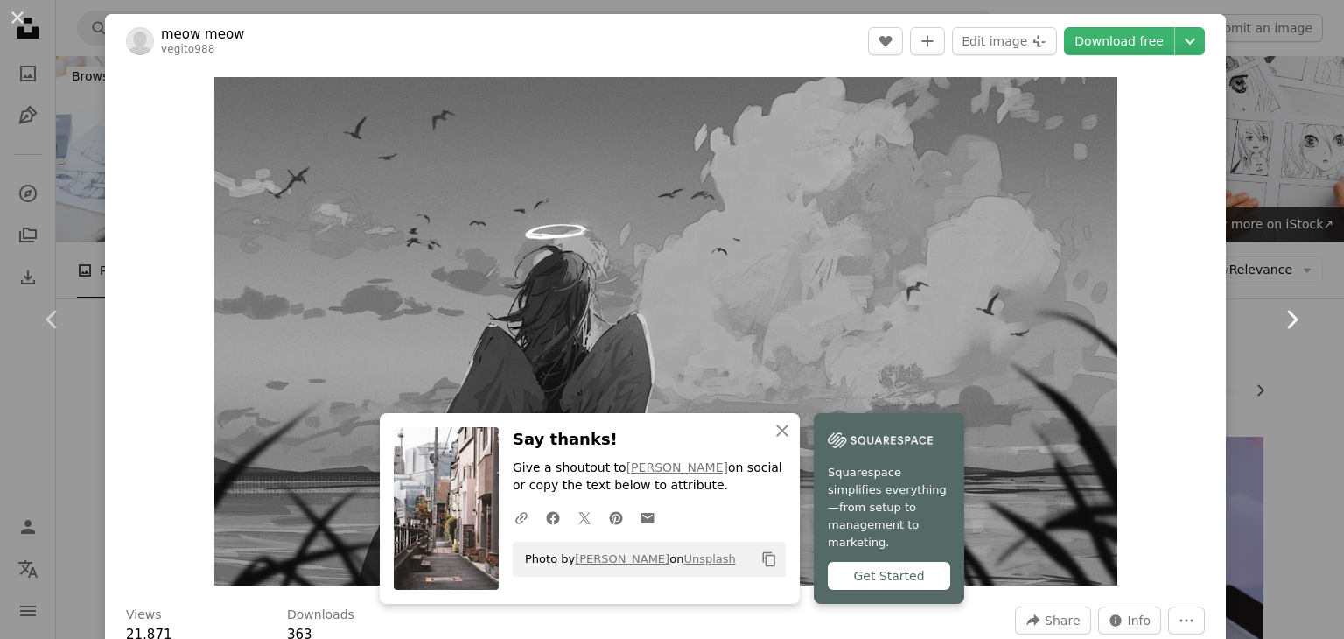
click at [1284, 312] on icon "Chevron right" at bounding box center [1291, 319] width 28 height 28
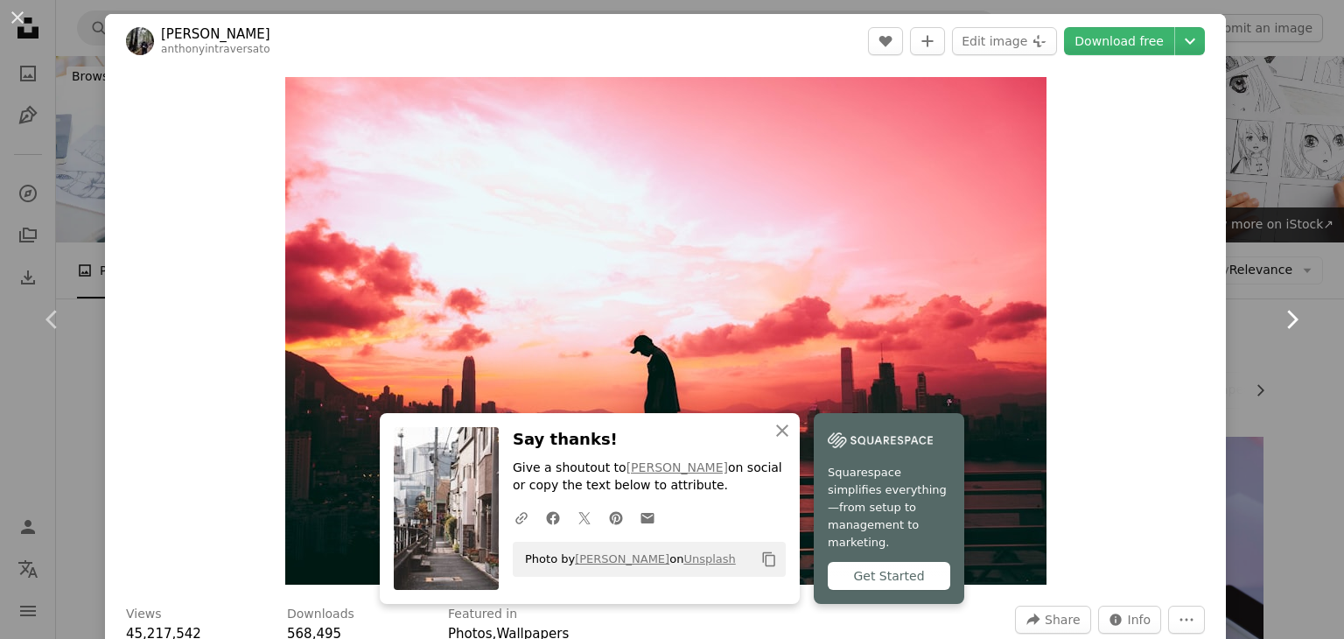
click at [1284, 312] on icon "Chevron right" at bounding box center [1291, 319] width 28 height 28
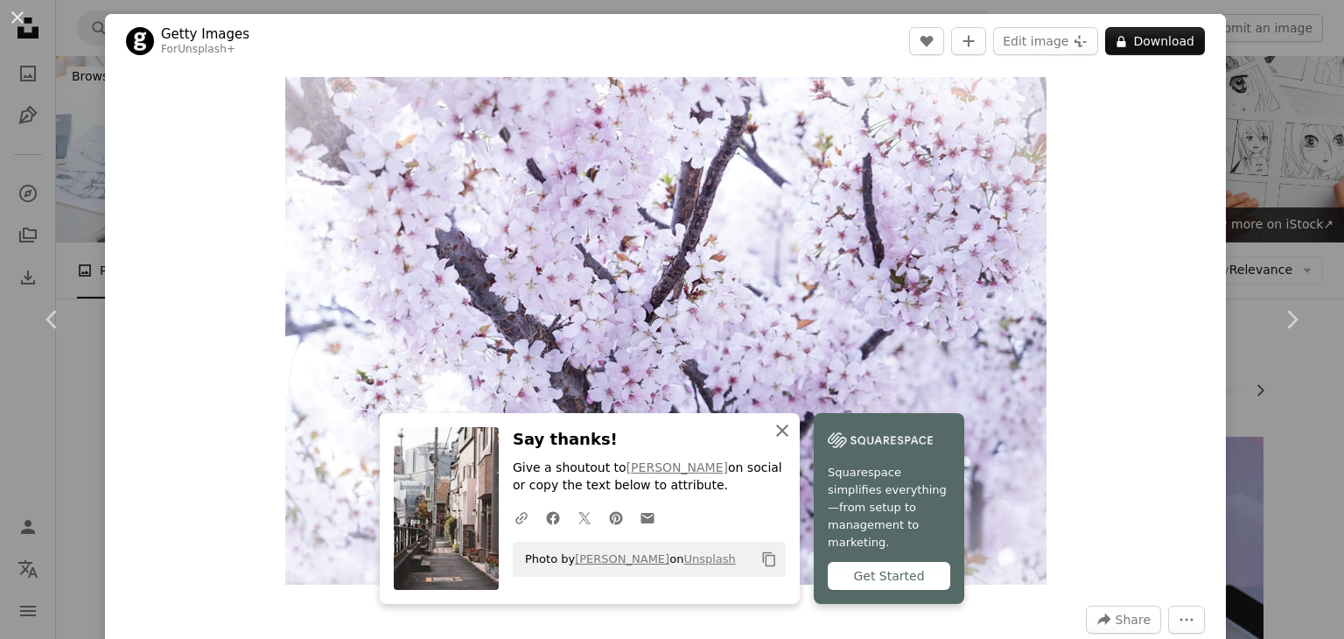
click at [776, 437] on icon "button" at bounding box center [782, 430] width 12 height 12
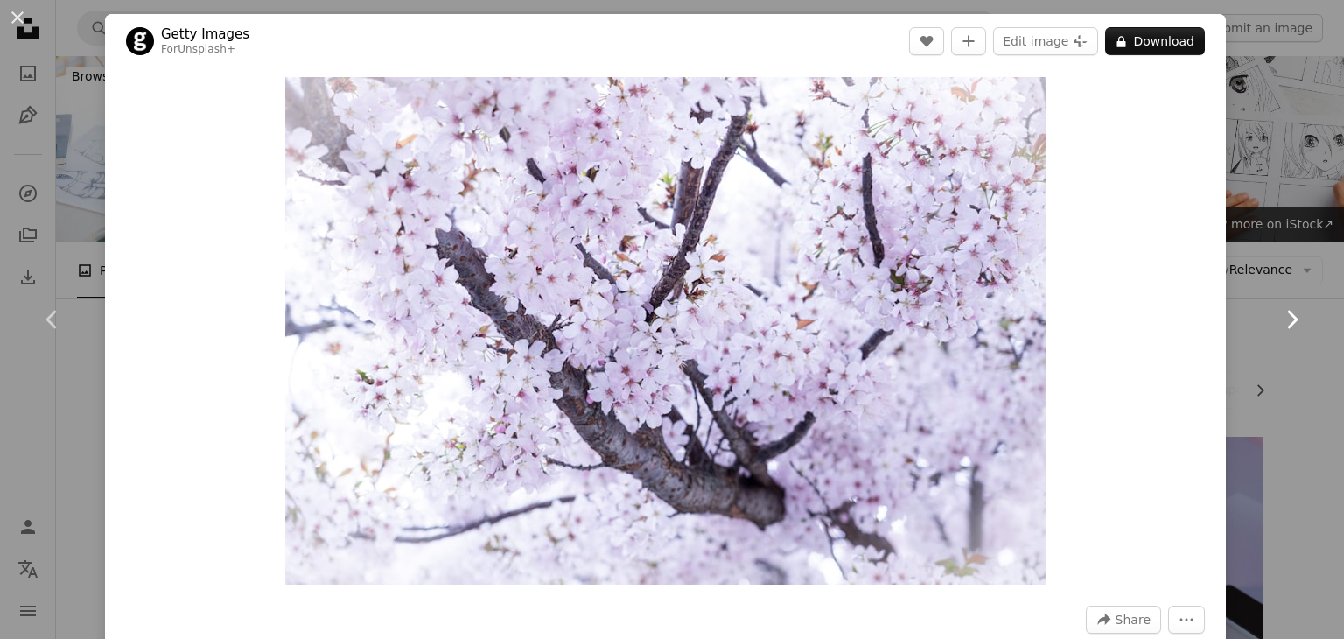
click at [1277, 324] on icon "Chevron right" at bounding box center [1291, 319] width 28 height 28
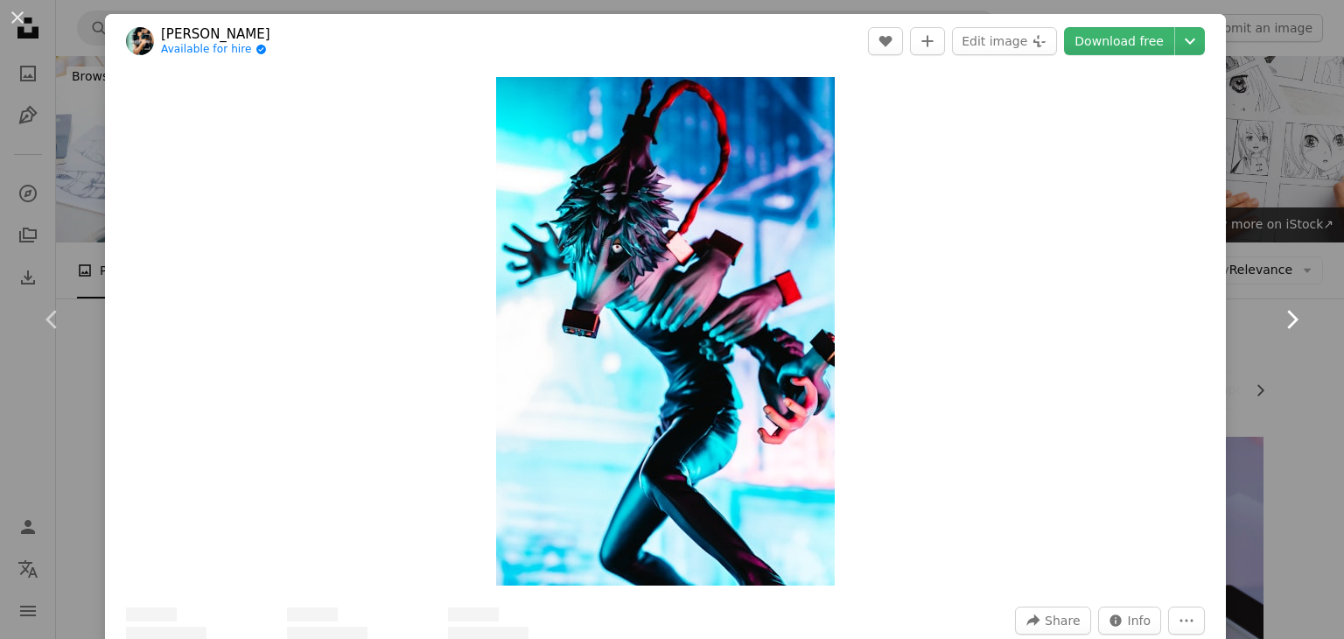
click at [1277, 324] on icon "Chevron right" at bounding box center [1291, 319] width 28 height 28
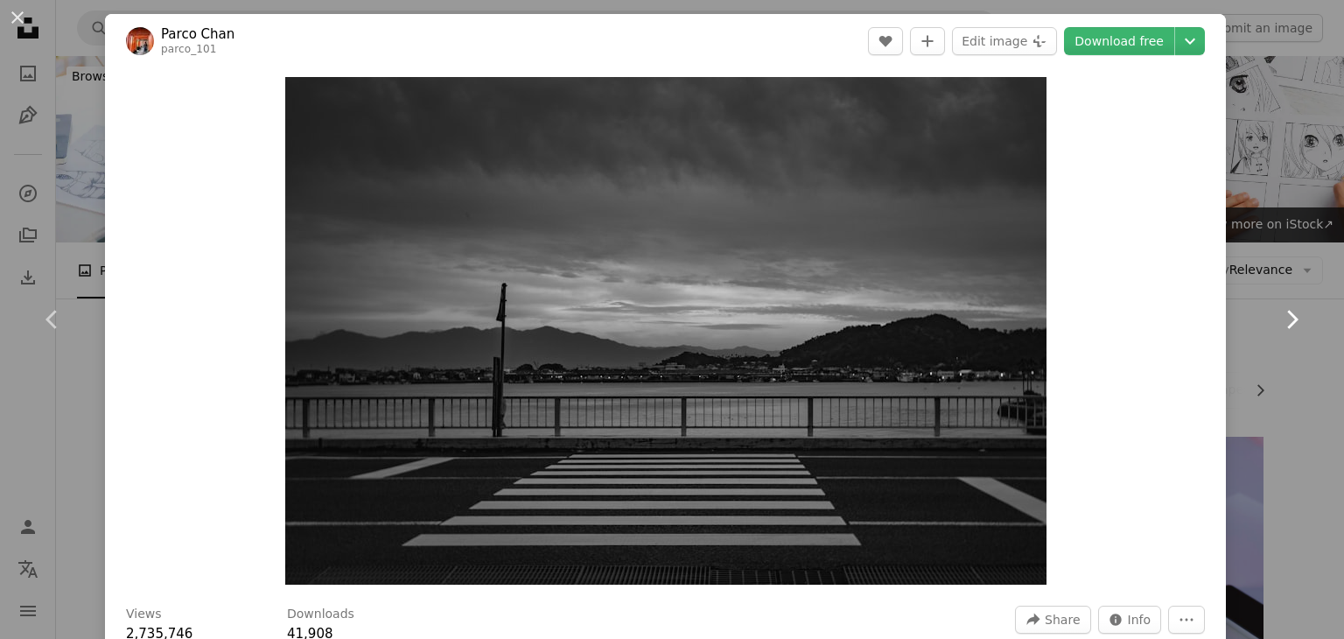
click at [1277, 324] on icon "Chevron right" at bounding box center [1291, 319] width 28 height 28
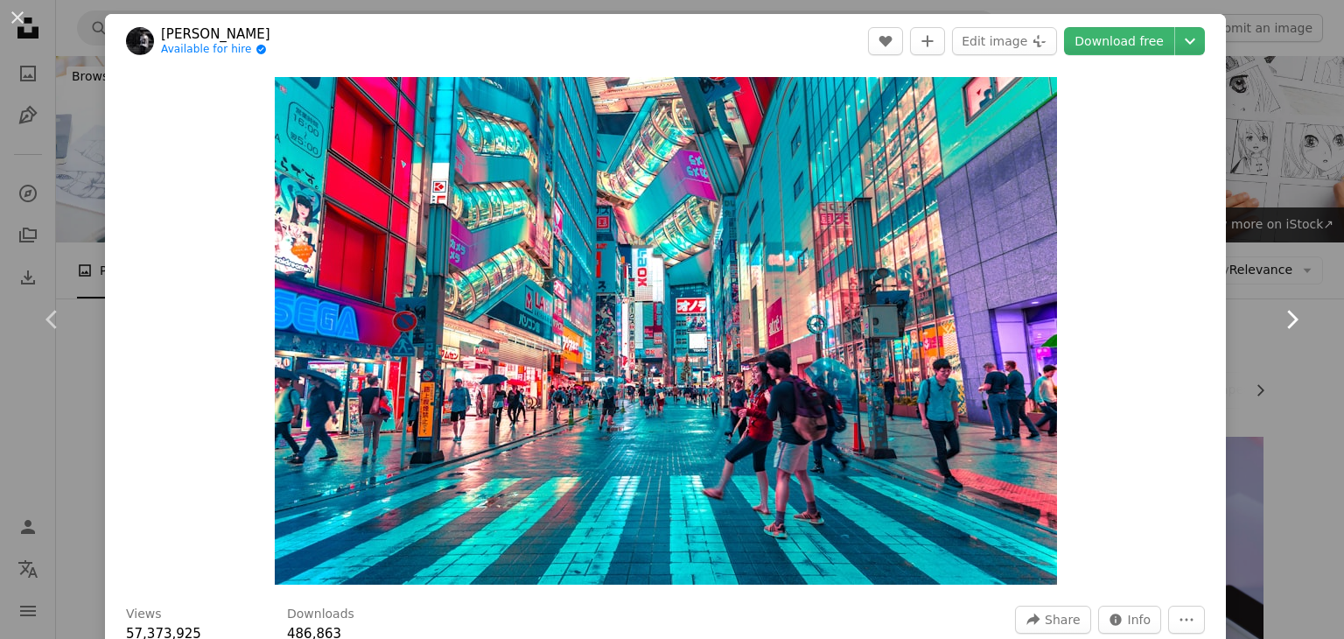
click at [1277, 324] on icon "Chevron right" at bounding box center [1291, 319] width 28 height 28
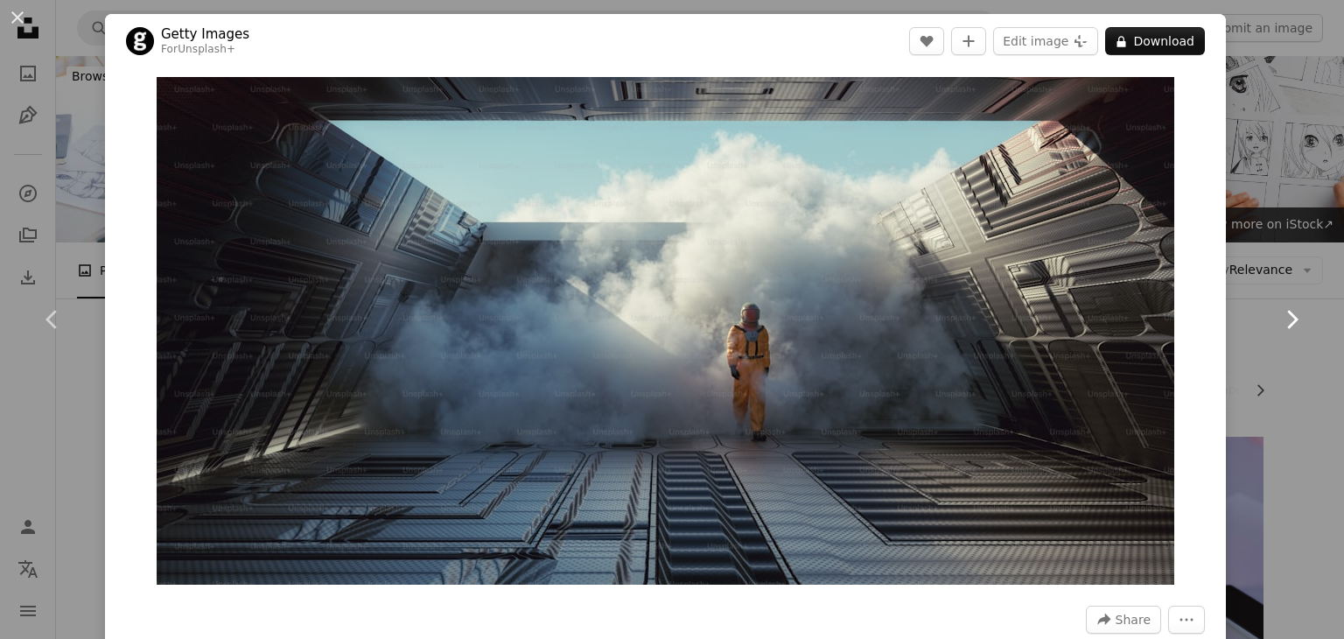
click at [1277, 324] on icon "Chevron right" at bounding box center [1291, 319] width 28 height 28
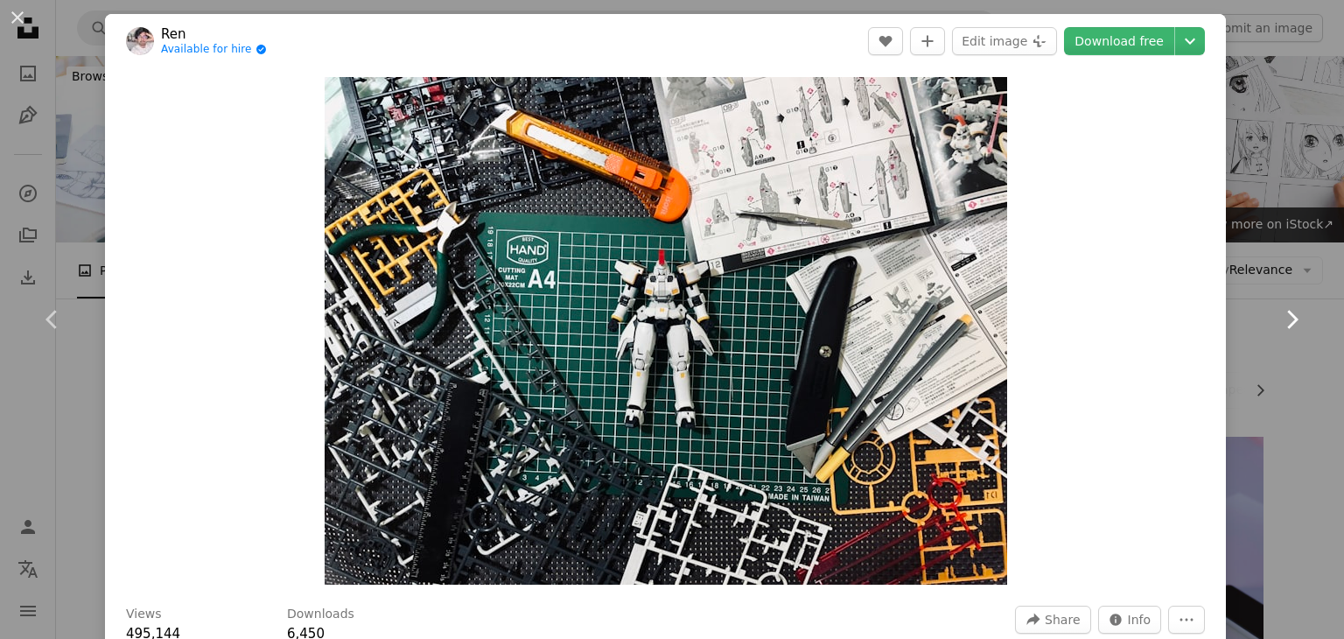
click at [1277, 324] on icon "Chevron right" at bounding box center [1291, 319] width 28 height 28
